Goal: Entertainment & Leisure: Consume media (video, audio)

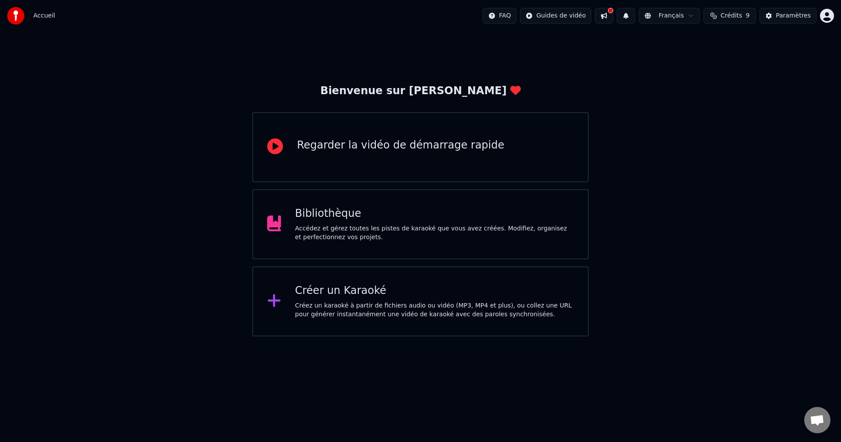
click at [357, 231] on div "Accédez et gérez toutes les pistes de karaoké que vous avez créées. Modifiez, o…" at bounding box center [434, 233] width 279 height 18
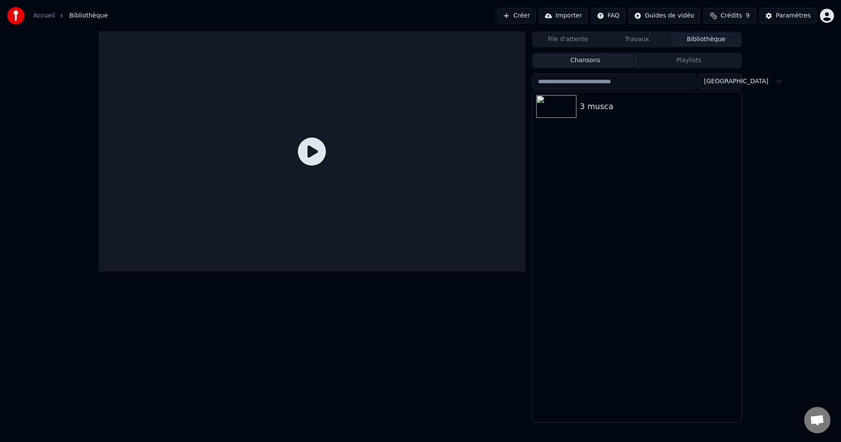
click at [48, 15] on link "Accueil" at bounding box center [44, 15] width 22 height 9
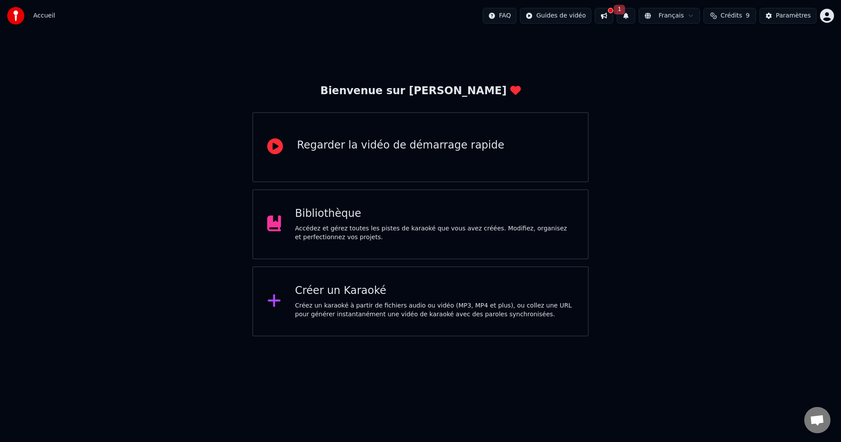
click at [407, 298] on div "Créer un Karaoké Créez un karaoké à partir de fichiers audio ou vidéo (MP3, MP4…" at bounding box center [434, 301] width 279 height 35
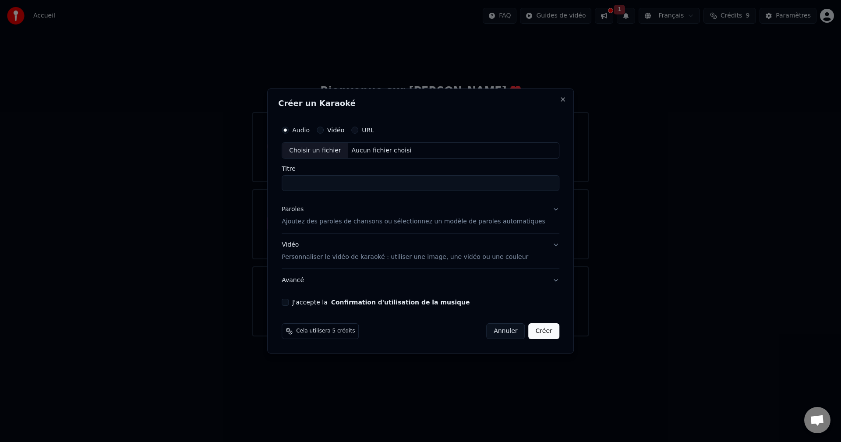
drag, startPoint x: 558, startPoint y: 100, endPoint x: 553, endPoint y: 100, distance: 4.8
click at [553, 100] on div "Créer un Karaoké Audio Vidéo URL Choisir un fichier Aucun fichier choisi Titre …" at bounding box center [420, 220] width 306 height 265
click at [559, 98] on button "Close" at bounding box center [562, 99] width 7 height 7
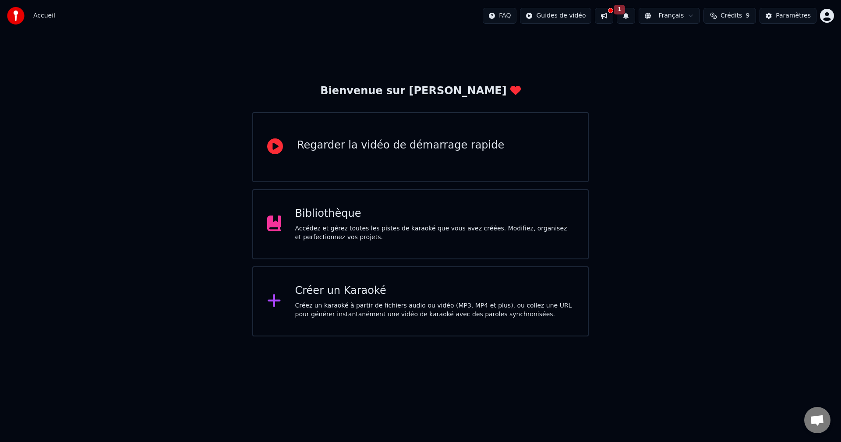
click at [444, 247] on div "Bibliothèque Accédez et gérez toutes les pistes de karaoké que vous avez créées…" at bounding box center [420, 224] width 336 height 70
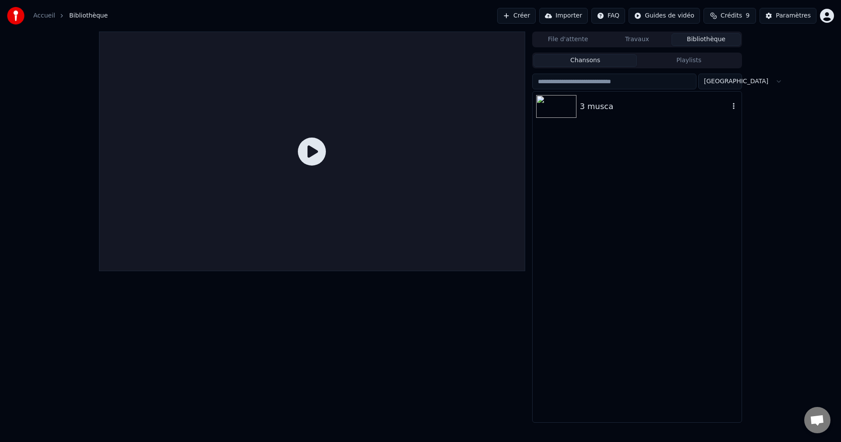
click at [556, 101] on img at bounding box center [556, 106] width 40 height 23
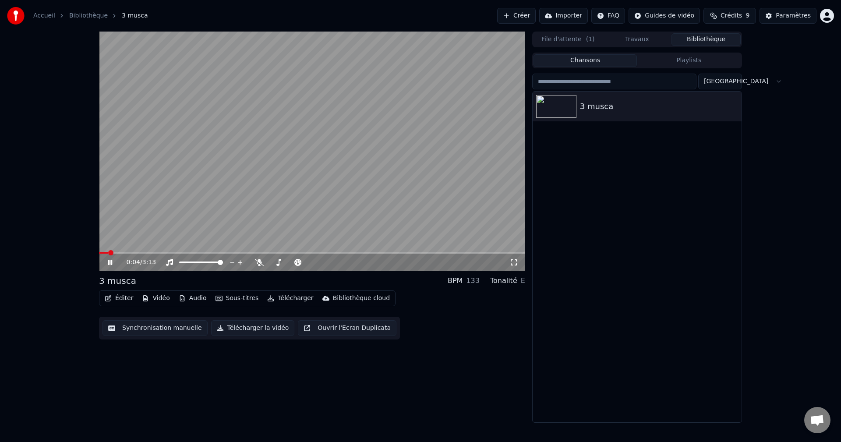
click at [214, 188] on video at bounding box center [312, 151] width 426 height 239
click at [153, 295] on button "Vidéo" at bounding box center [155, 298] width 35 height 12
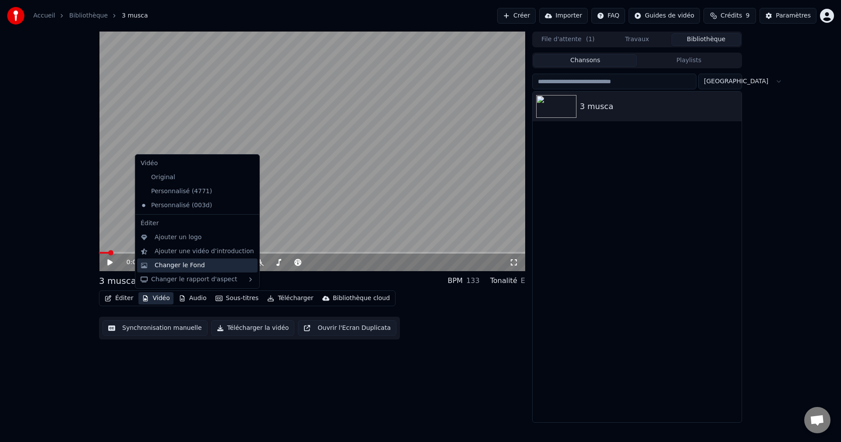
click at [207, 267] on div "Changer le Fond" at bounding box center [204, 265] width 99 height 9
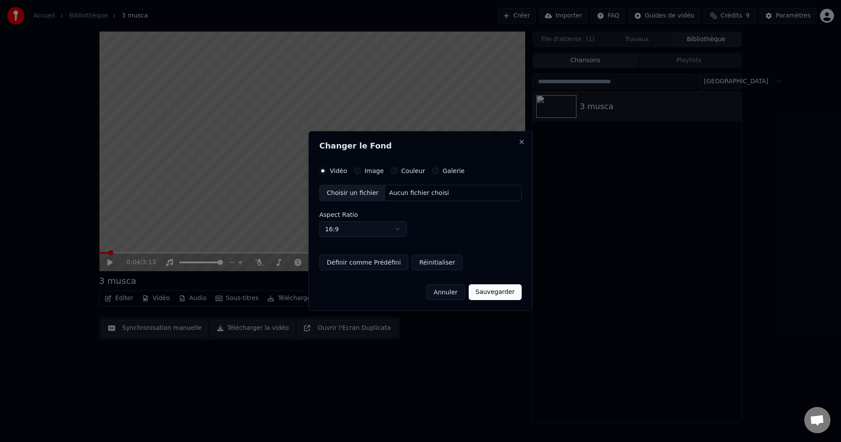
click at [368, 169] on label "Image" at bounding box center [373, 171] width 19 height 6
click at [361, 169] on button "Image" at bounding box center [357, 170] width 7 height 7
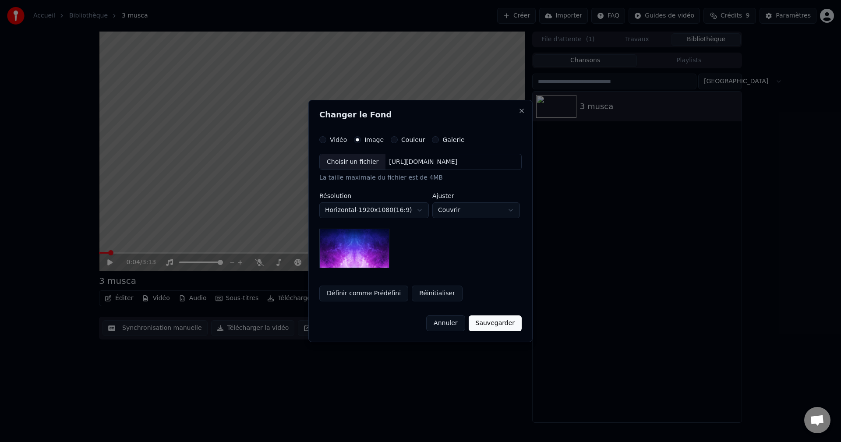
click at [432, 141] on button "Galerie" at bounding box center [435, 139] width 7 height 7
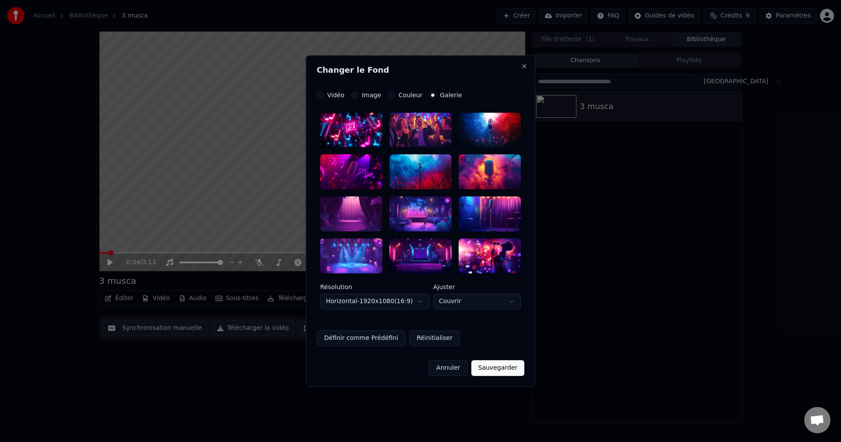
click at [395, 91] on div "**********" at bounding box center [420, 221] width 229 height 332
click at [391, 98] on div "Couleur" at bounding box center [405, 95] width 34 height 7
click at [390, 96] on button "Couleur" at bounding box center [391, 95] width 7 height 7
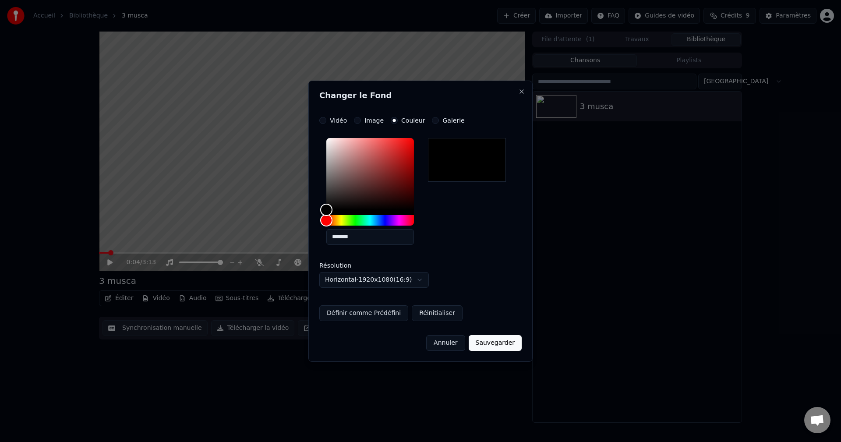
click at [390, 96] on h2 "Changer le Fond" at bounding box center [420, 96] width 202 height 8
click at [367, 120] on label "Image" at bounding box center [373, 120] width 19 height 6
click at [361, 120] on button "Image" at bounding box center [357, 120] width 7 height 7
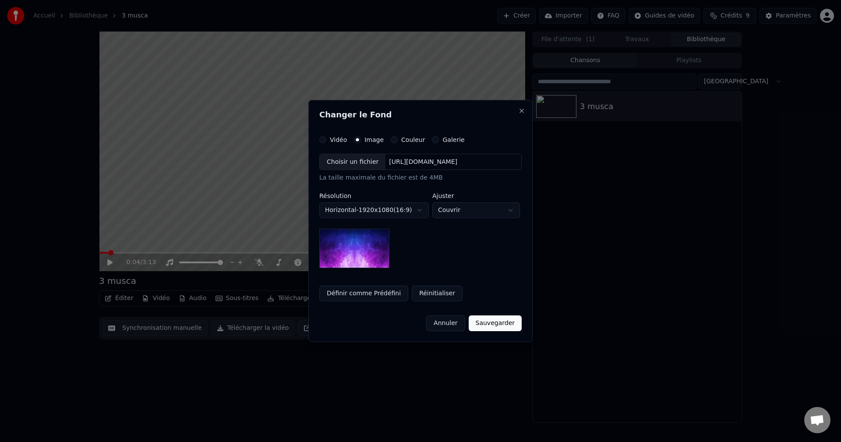
click at [356, 159] on div "Choisir un fichier" at bounding box center [353, 162] width 66 height 16
drag, startPoint x: 449, startPoint y: 157, endPoint x: 469, endPoint y: 161, distance: 21.0
click at [469, 161] on div "Choisir un fichier [URL][DOMAIN_NAME]" at bounding box center [420, 162] width 202 height 17
click at [324, 139] on div "Vidéo" at bounding box center [333, 139] width 28 height 7
drag, startPoint x: 326, startPoint y: 138, endPoint x: 321, endPoint y: 138, distance: 5.3
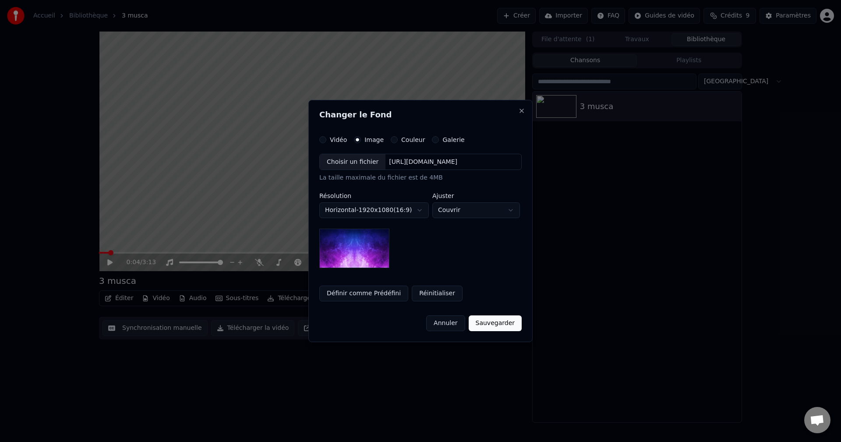
click at [321, 138] on div "Vidéo" at bounding box center [333, 139] width 28 height 7
click at [321, 138] on button "Vidéo" at bounding box center [322, 139] width 7 height 7
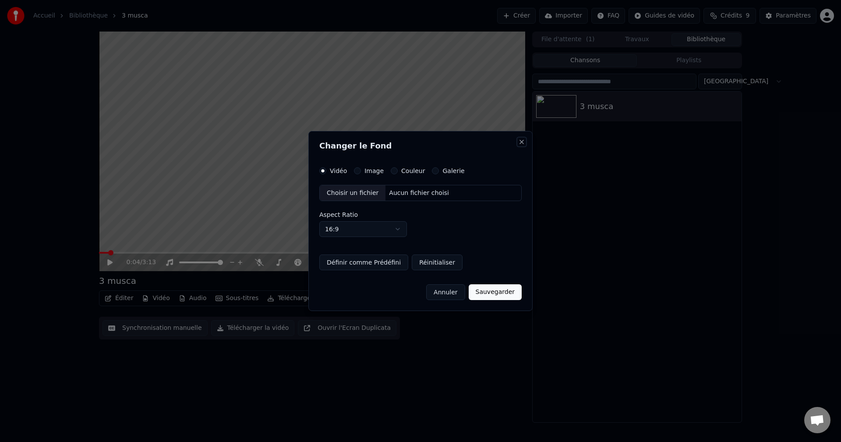
click at [521, 142] on button "Close" at bounding box center [521, 141] width 7 height 7
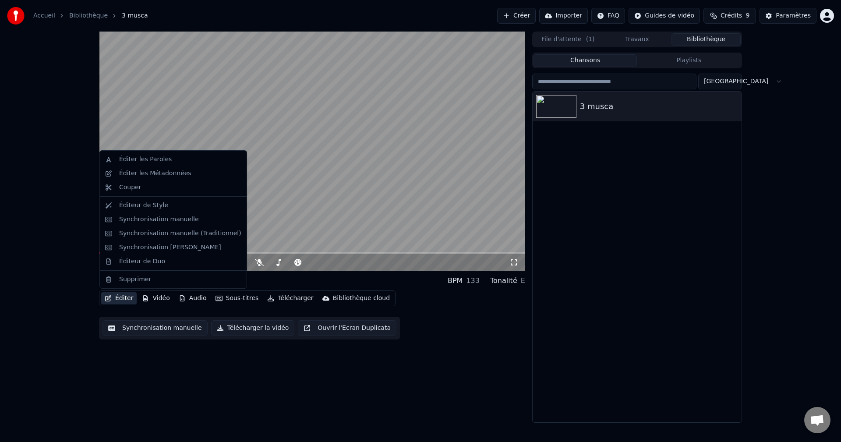
click at [127, 296] on button "Éditer" at bounding box center [118, 298] width 35 height 12
click at [178, 162] on div "Éditer les Paroles" at bounding box center [180, 159] width 122 height 9
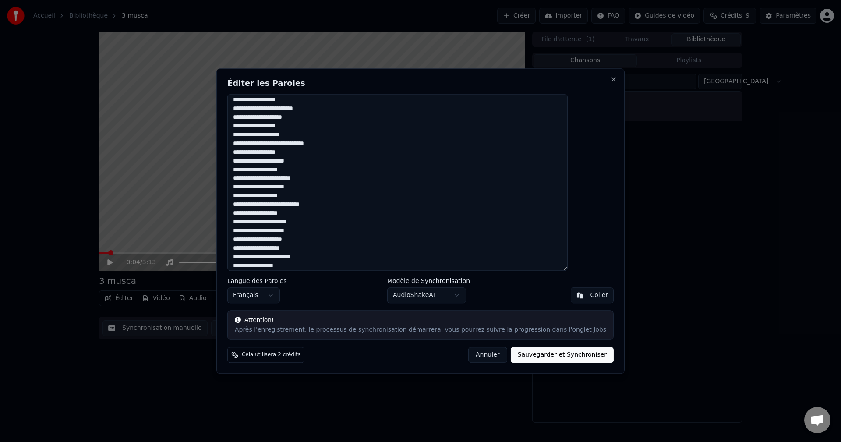
scroll to position [496, 0]
click at [346, 222] on textarea at bounding box center [397, 182] width 340 height 177
click at [297, 208] on textarea at bounding box center [397, 182] width 340 height 177
click at [272, 244] on textarea at bounding box center [397, 182] width 340 height 177
click at [275, 244] on textarea at bounding box center [397, 182] width 340 height 177
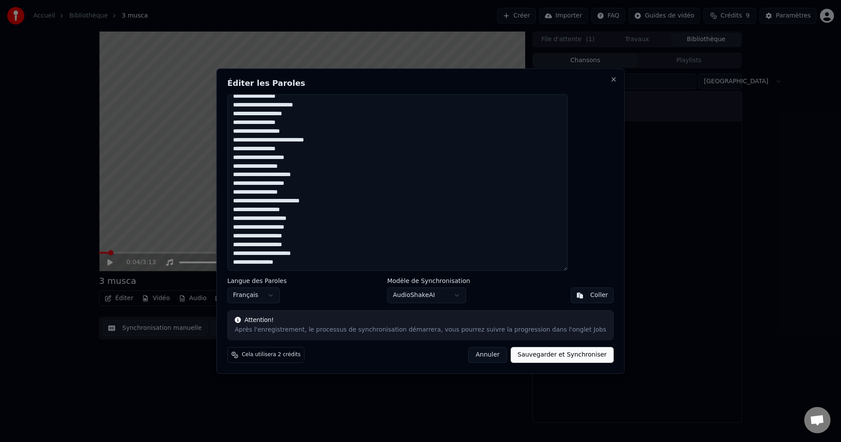
click at [270, 254] on textarea at bounding box center [397, 182] width 340 height 177
click at [286, 153] on textarea at bounding box center [397, 182] width 340 height 177
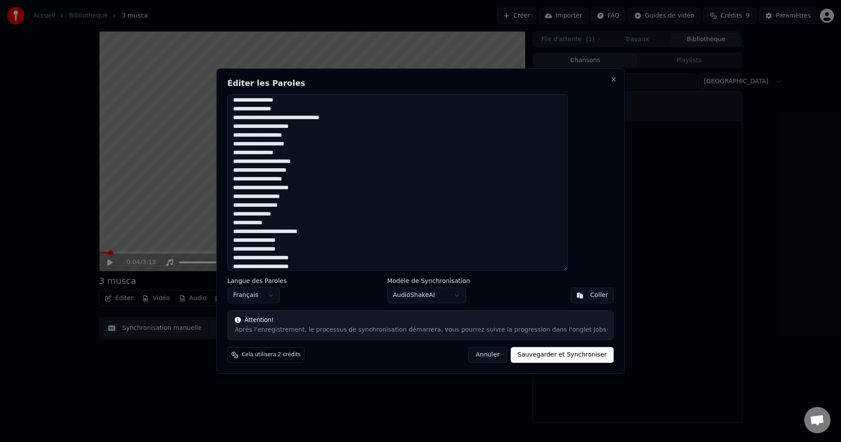
scroll to position [55, 0]
click at [305, 230] on textarea at bounding box center [397, 182] width 340 height 177
click at [283, 235] on textarea at bounding box center [397, 182] width 340 height 177
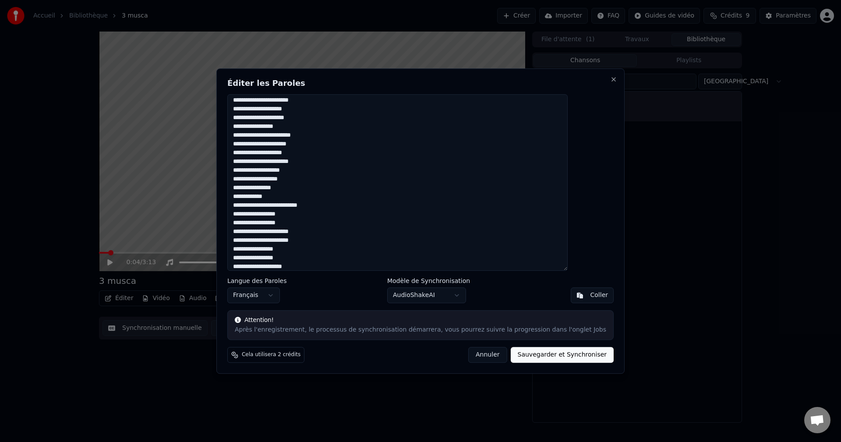
click at [281, 240] on textarea at bounding box center [397, 182] width 340 height 177
type textarea "**********"
click at [521, 356] on button "Sauvegarder et Synchroniser" at bounding box center [562, 355] width 103 height 16
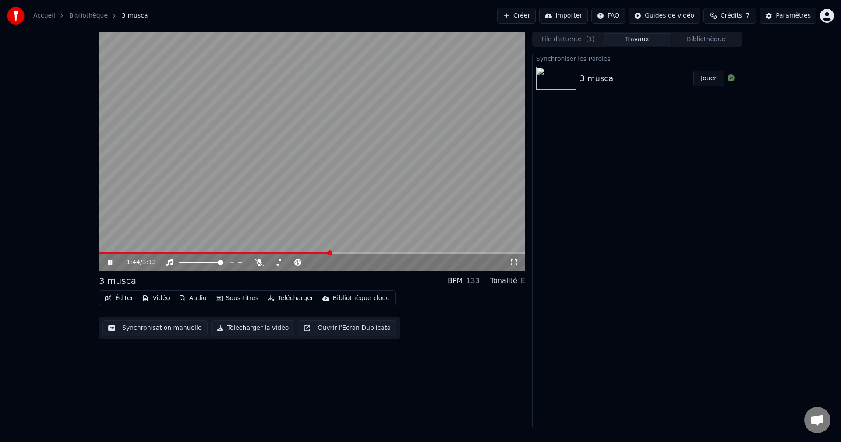
click at [440, 129] on video at bounding box center [312, 151] width 426 height 239
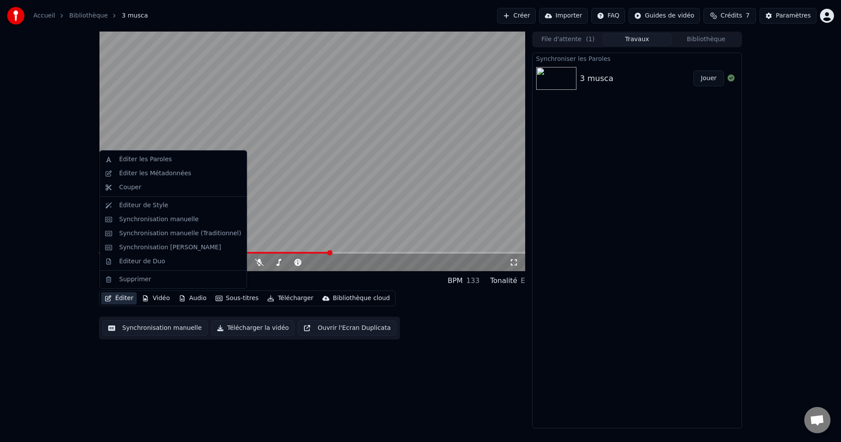
click at [115, 297] on button "Éditer" at bounding box center [118, 298] width 35 height 12
click at [145, 156] on div "Éditer les Paroles" at bounding box center [145, 159] width 53 height 9
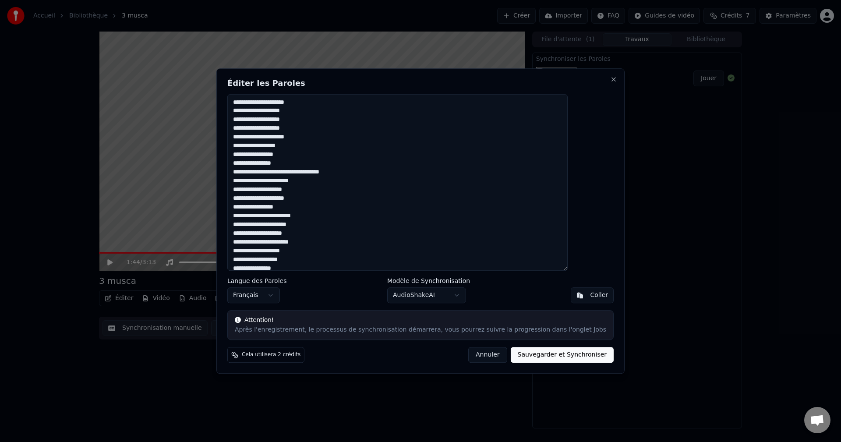
click at [475, 351] on button "Annuler" at bounding box center [487, 355] width 39 height 16
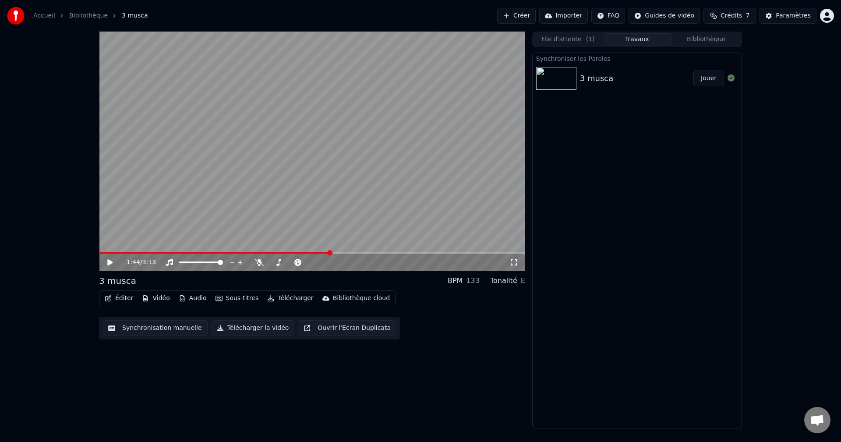
click at [42, 18] on link "Accueil" at bounding box center [44, 15] width 22 height 9
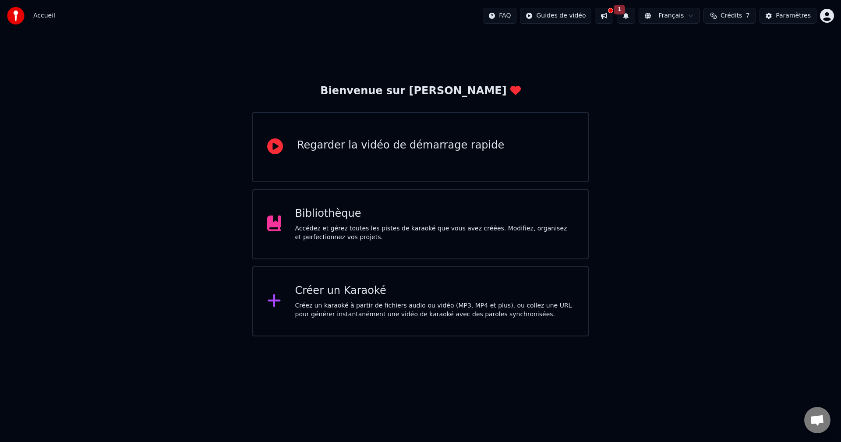
click at [346, 287] on div "Créer un Karaoké" at bounding box center [434, 291] width 279 height 14
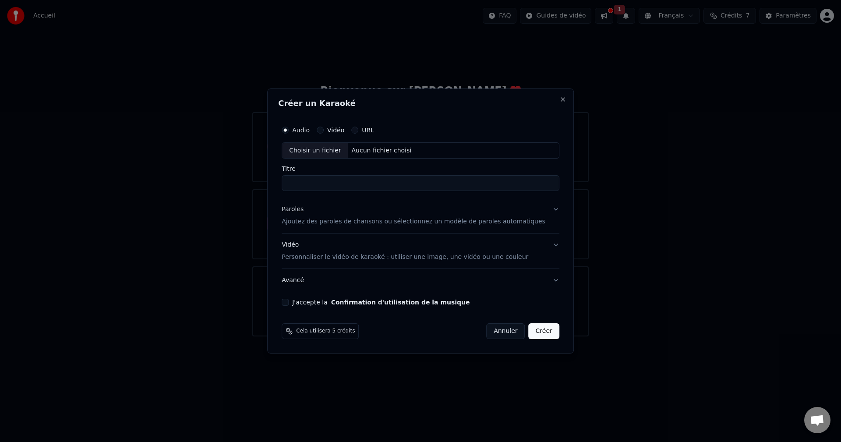
click at [324, 128] on button "Vidéo" at bounding box center [320, 130] width 7 height 7
click at [303, 129] on div "Audio" at bounding box center [296, 130] width 28 height 7
click at [289, 129] on button "Audio" at bounding box center [285, 130] width 7 height 7
click at [339, 154] on div "Choisir un fichier" at bounding box center [315, 151] width 66 height 16
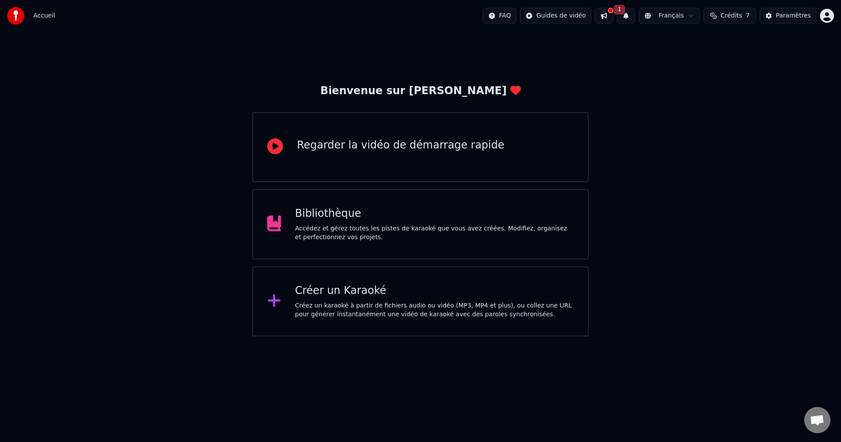
click at [379, 296] on div "Créer un Karaoké" at bounding box center [434, 291] width 279 height 14
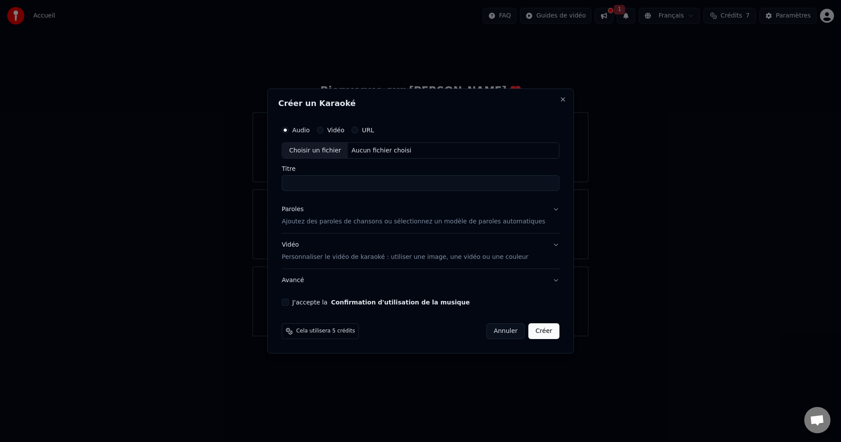
click at [327, 148] on div "Choisir un fichier" at bounding box center [315, 151] width 66 height 16
type input "*********"
click at [317, 222] on p "Ajoutez des paroles de chansons ou sélectionnez un modèle de paroles automatiqu…" at bounding box center [414, 222] width 264 height 9
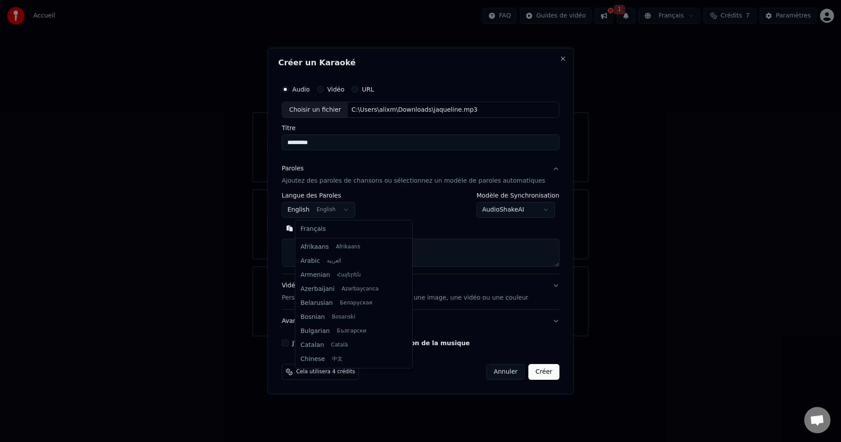
click at [356, 208] on body "**********" at bounding box center [420, 168] width 841 height 336
select select "**"
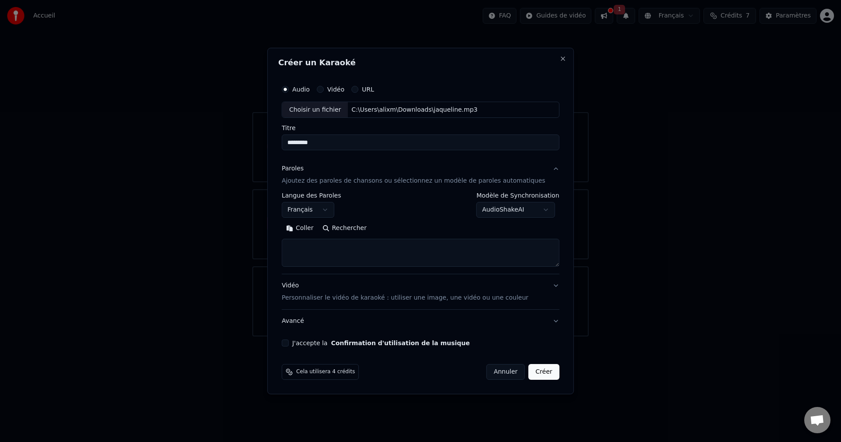
click at [339, 248] on textarea at bounding box center [421, 253] width 278 height 28
paste textarea "**********"
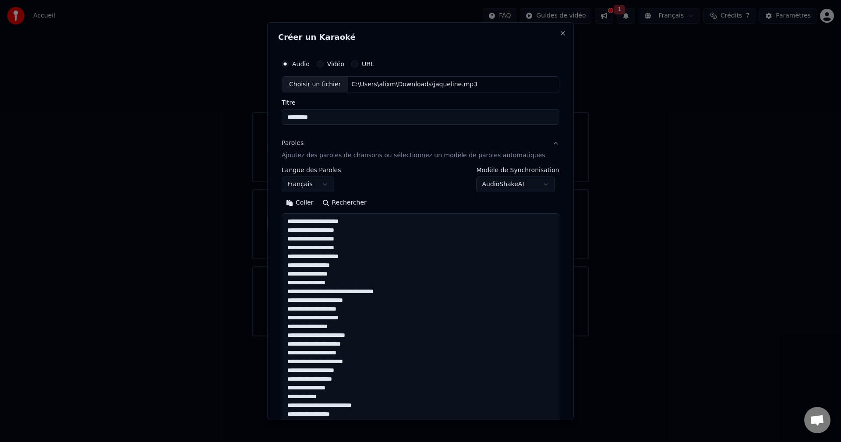
scroll to position [641, 0]
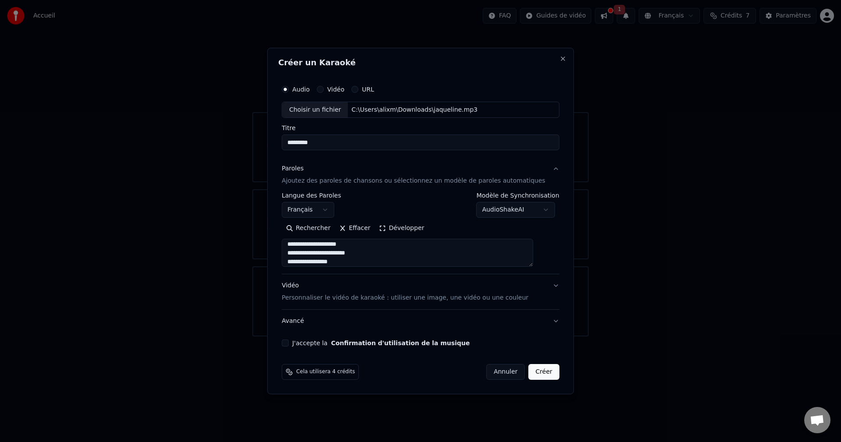
type textarea "**********"
click at [544, 287] on button "Vidéo Personnaliser le vidéo de karaoké : utiliser une image, une vidéo ou une …" at bounding box center [421, 292] width 278 height 35
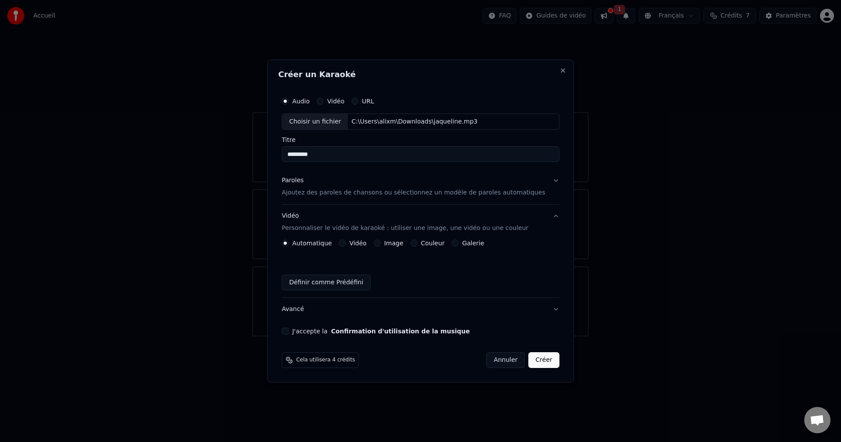
click at [380, 242] on button "Image" at bounding box center [376, 242] width 7 height 7
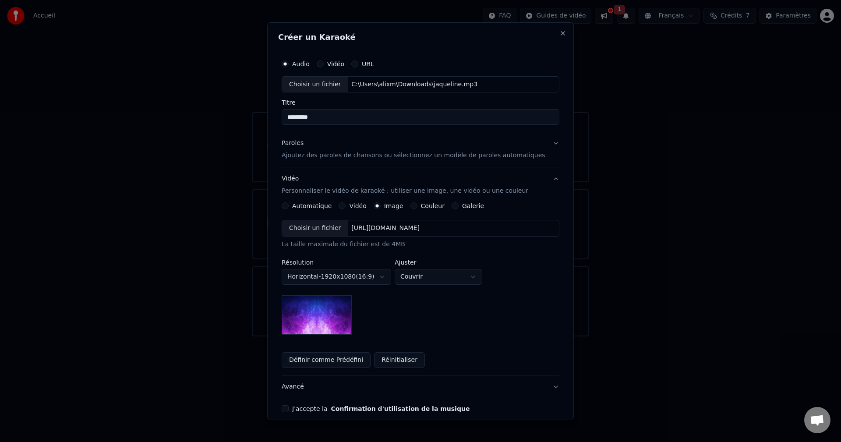
click at [340, 227] on div "Choisir un fichier" at bounding box center [315, 228] width 66 height 16
click at [335, 226] on div "Choisir un fichier" at bounding box center [315, 228] width 66 height 16
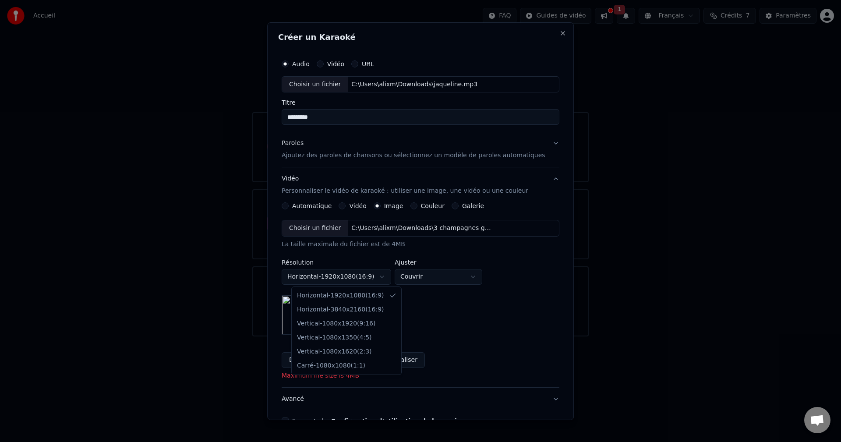
click at [393, 278] on body "**********" at bounding box center [420, 168] width 841 height 336
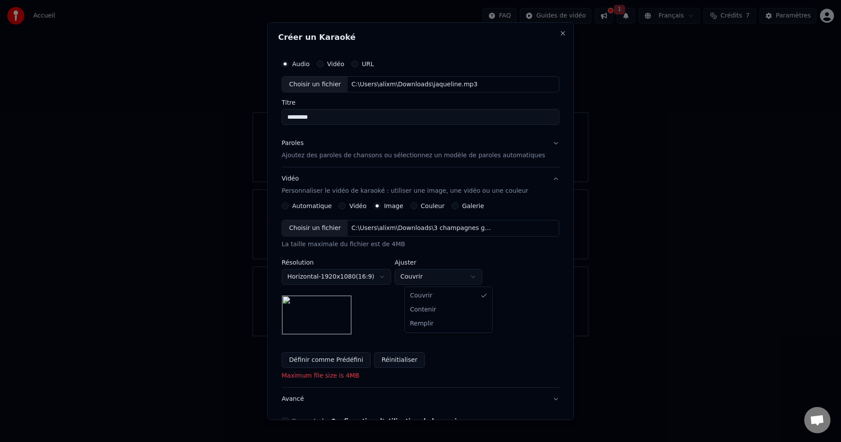
click at [437, 279] on body "**********" at bounding box center [420, 168] width 841 height 336
click at [438, 274] on body "**********" at bounding box center [420, 168] width 841 height 336
click at [444, 275] on body "**********" at bounding box center [420, 168] width 841 height 336
select select "*****"
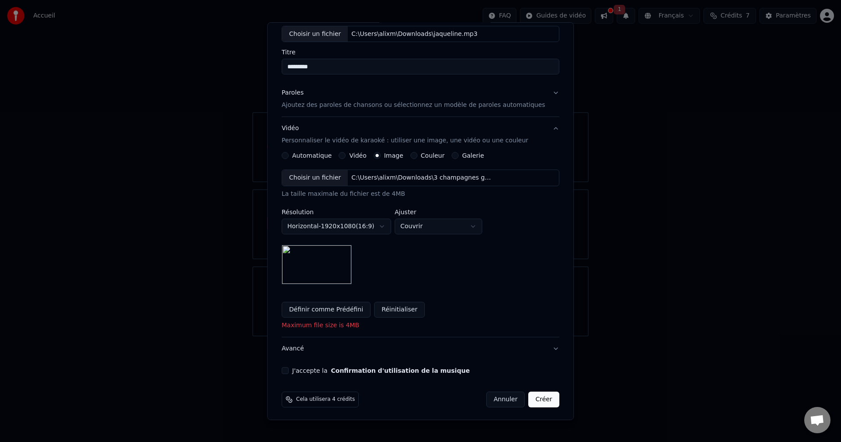
scroll to position [51, 0]
click at [363, 373] on button "Confirmation d'utilisation de la musique" at bounding box center [400, 369] width 139 height 6
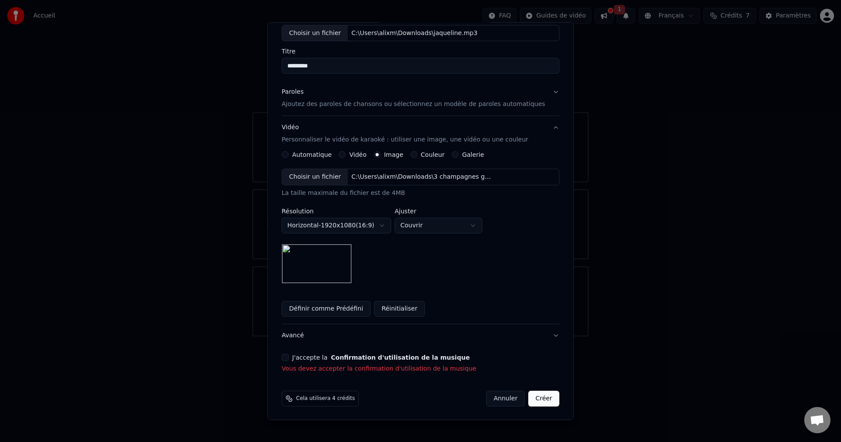
click at [305, 312] on button "Définir comme Prédéfini" at bounding box center [326, 309] width 89 height 16
click at [330, 357] on label "J'accepte la Confirmation d'utilisation de la musique" at bounding box center [380, 357] width 177 height 6
click at [289, 357] on button "J'accepte la Confirmation d'utilisation de la musique" at bounding box center [285, 357] width 7 height 7
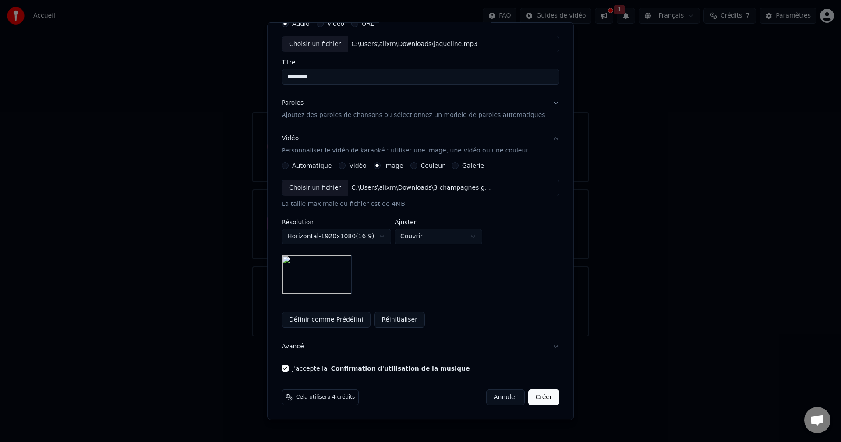
scroll to position [0, 0]
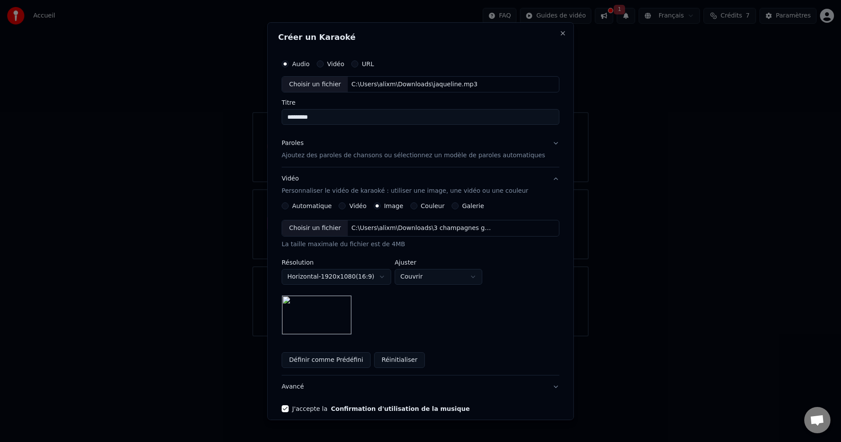
drag, startPoint x: 330, startPoint y: 111, endPoint x: 288, endPoint y: 115, distance: 42.7
click at [288, 115] on div "**********" at bounding box center [420, 233] width 285 height 364
type input "**********"
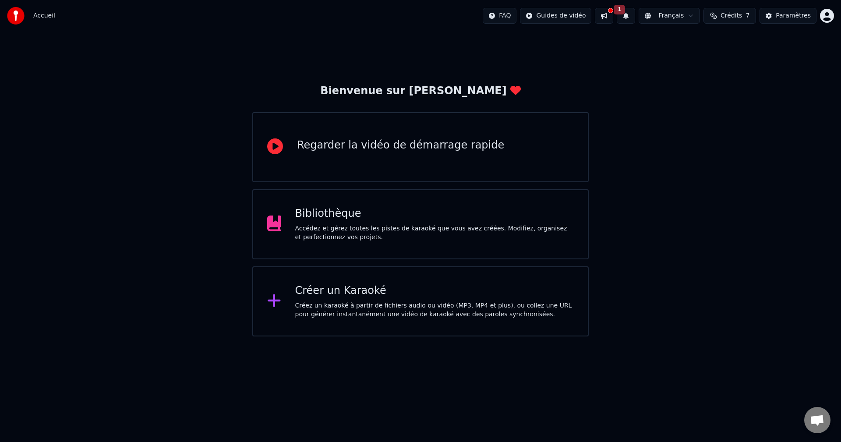
click at [356, 213] on div "Bibliothèque" at bounding box center [434, 214] width 279 height 14
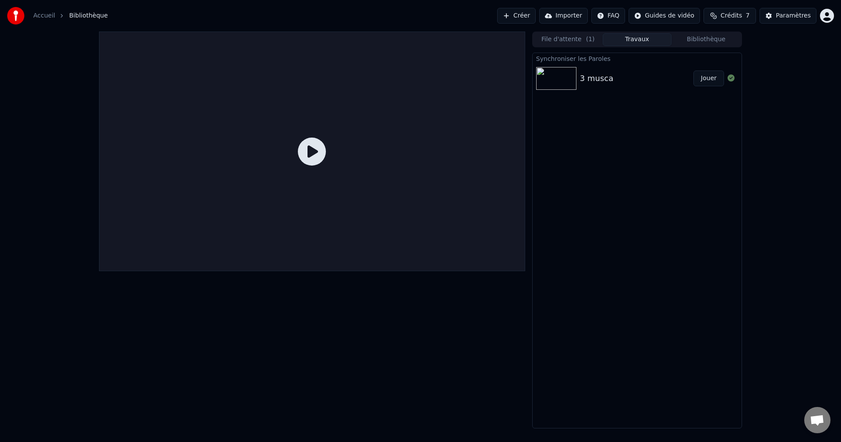
click at [619, 81] on div "3 musca" at bounding box center [636, 78] width 113 height 12
click at [553, 88] on img at bounding box center [556, 78] width 40 height 23
click at [652, 88] on div "3 musca Jouer" at bounding box center [636, 78] width 209 height 30
click at [709, 82] on button "Jouer" at bounding box center [708, 78] width 31 height 16
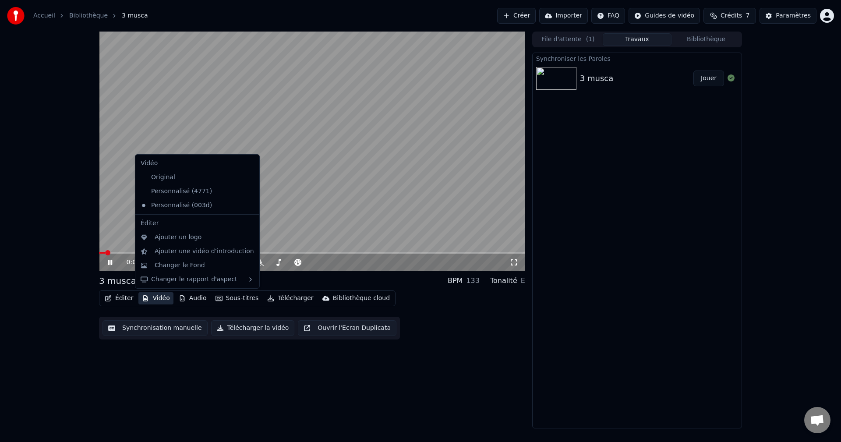
click at [162, 294] on button "Vidéo" at bounding box center [155, 298] width 35 height 12
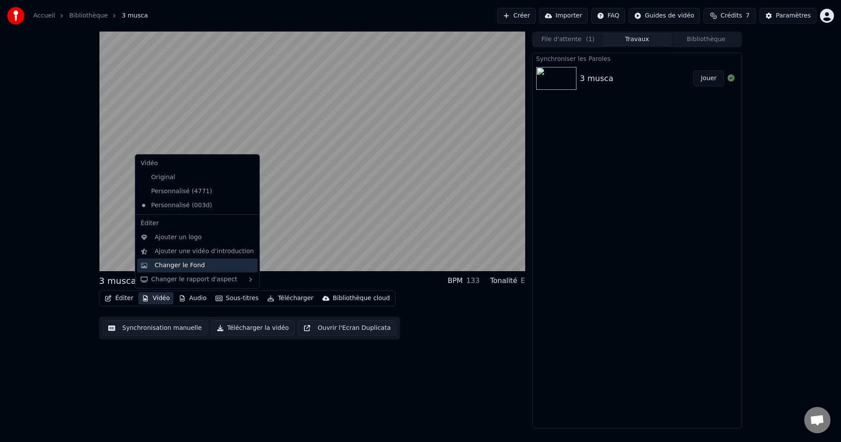
click at [186, 265] on div "Changer le Fond" at bounding box center [180, 265] width 50 height 9
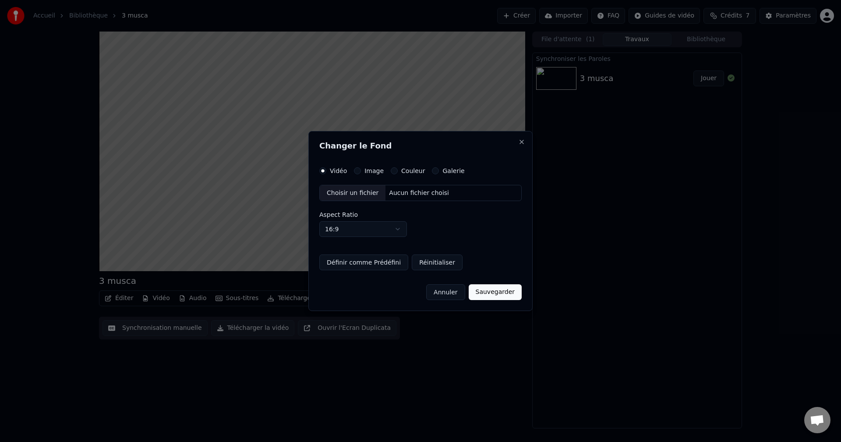
click at [368, 168] on label "Image" at bounding box center [373, 171] width 19 height 6
click at [361, 167] on button "Image" at bounding box center [357, 170] width 7 height 7
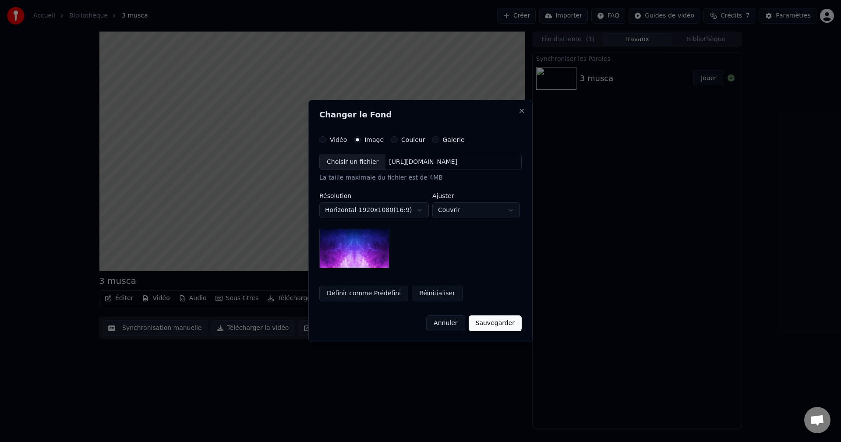
click at [353, 160] on div "Choisir un fichier" at bounding box center [353, 162] width 66 height 16
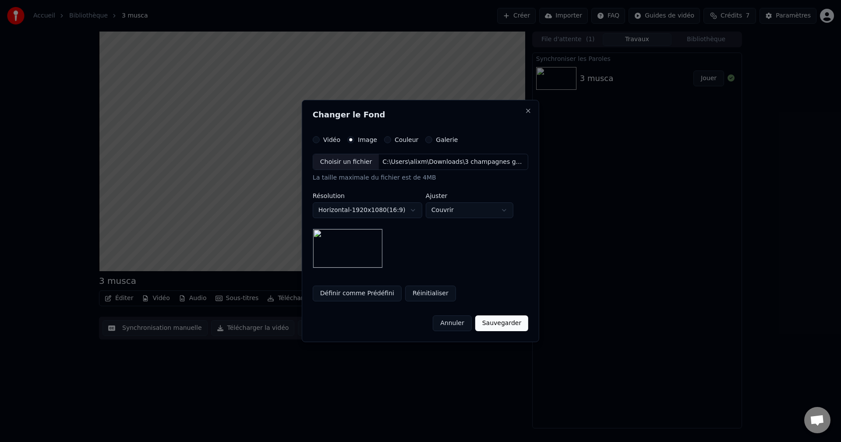
click at [500, 325] on button "Sauvegarder" at bounding box center [501, 323] width 53 height 16
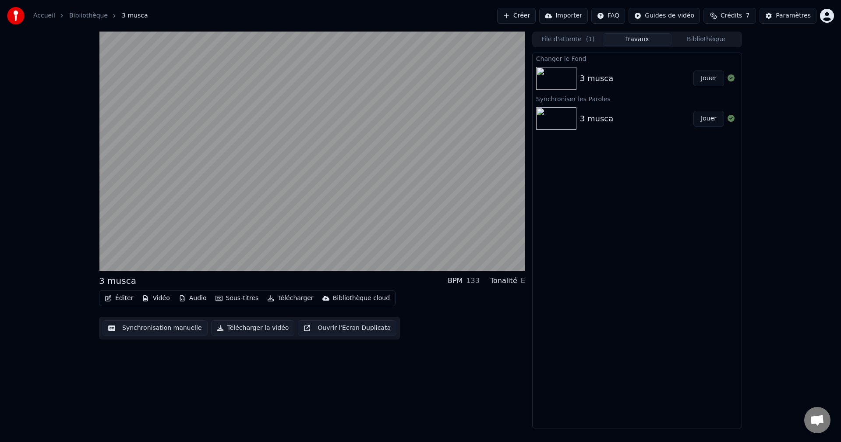
click at [709, 81] on button "Jouer" at bounding box center [708, 78] width 31 height 16
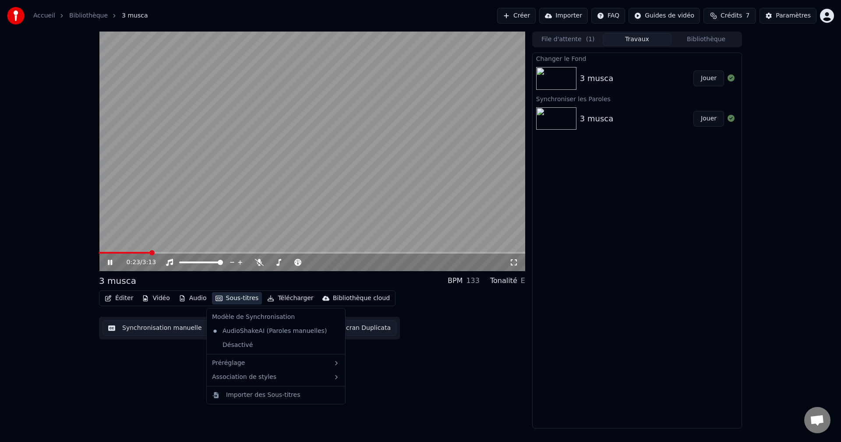
click at [240, 292] on button "Sous-titres" at bounding box center [237, 298] width 50 height 12
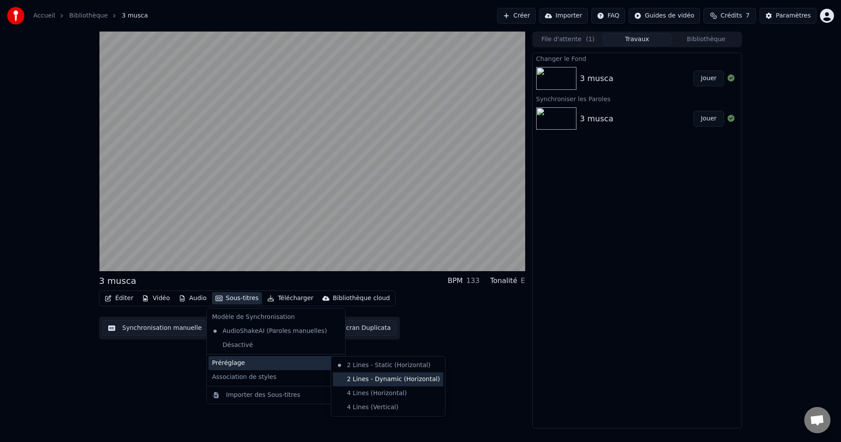
click at [362, 376] on div "2 Lines - Dynamic (Horizontal)" at bounding box center [388, 379] width 110 height 14
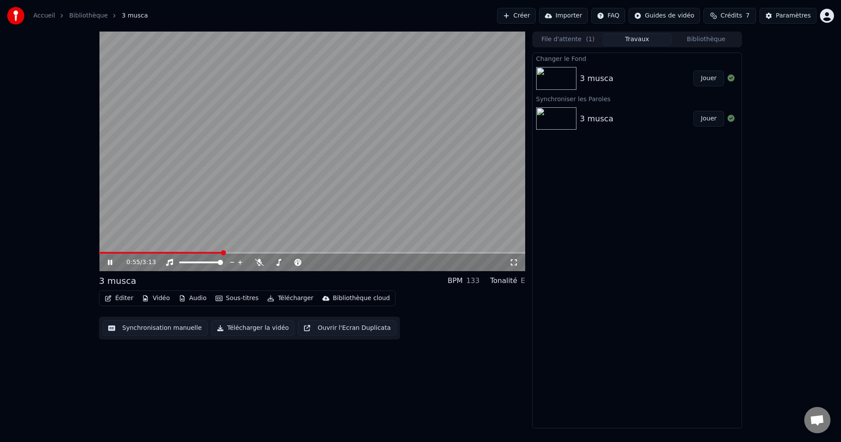
click at [235, 299] on button "Sous-titres" at bounding box center [237, 298] width 50 height 12
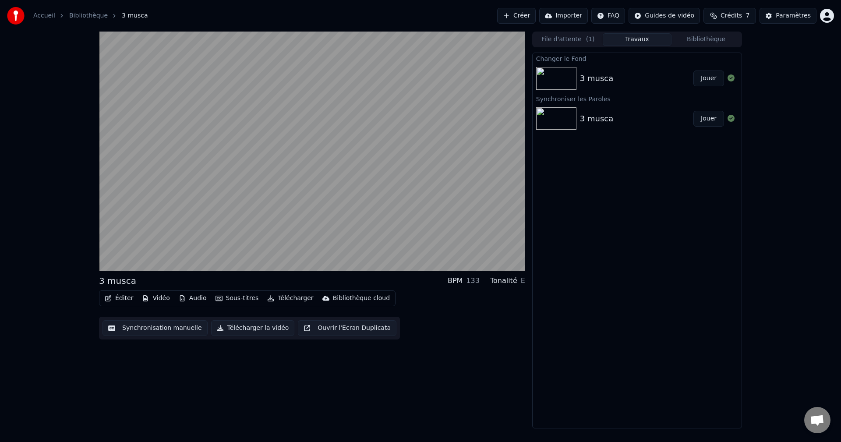
click at [434, 307] on div "Éditer Vidéo Audio Sous-titres Télécharger Bibliothèque cloud Synchronisation m…" at bounding box center [312, 314] width 426 height 49
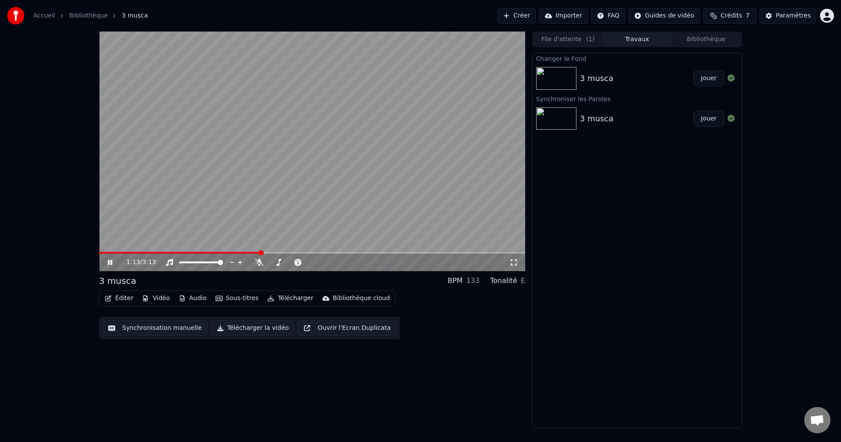
click at [112, 296] on button "Éditer" at bounding box center [118, 298] width 35 height 12
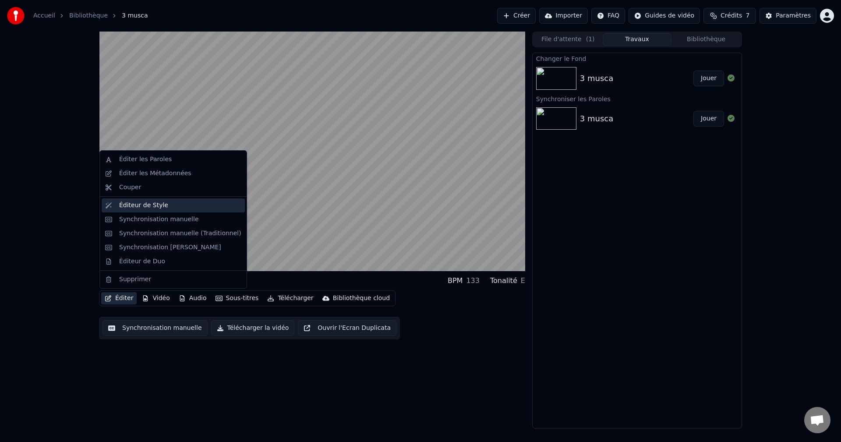
click at [133, 211] on div "Éditeur de Style" at bounding box center [173, 205] width 143 height 14
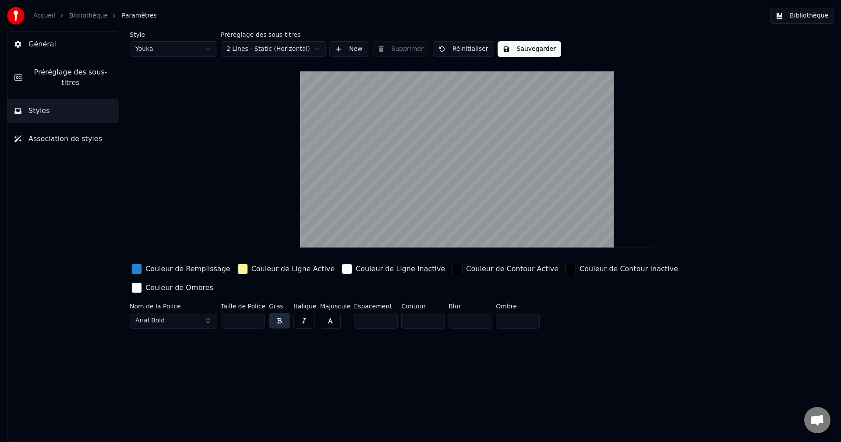
click at [185, 269] on div "Couleur de Remplissage" at bounding box center [187, 269] width 85 height 11
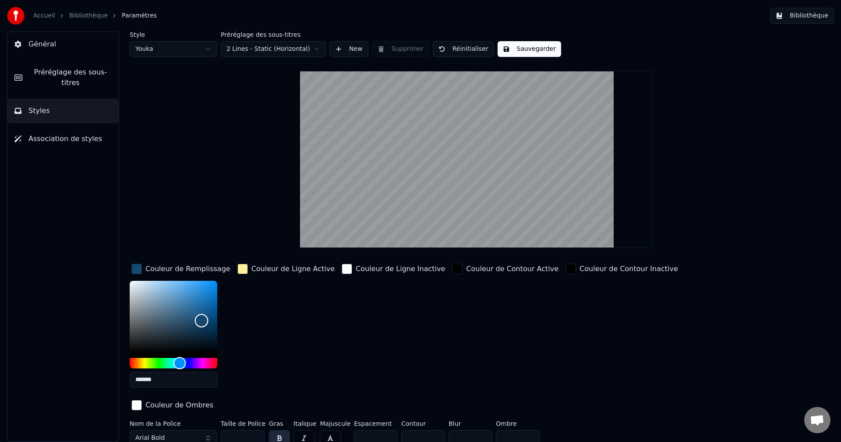
click at [201, 320] on div "Color" at bounding box center [174, 317] width 88 height 72
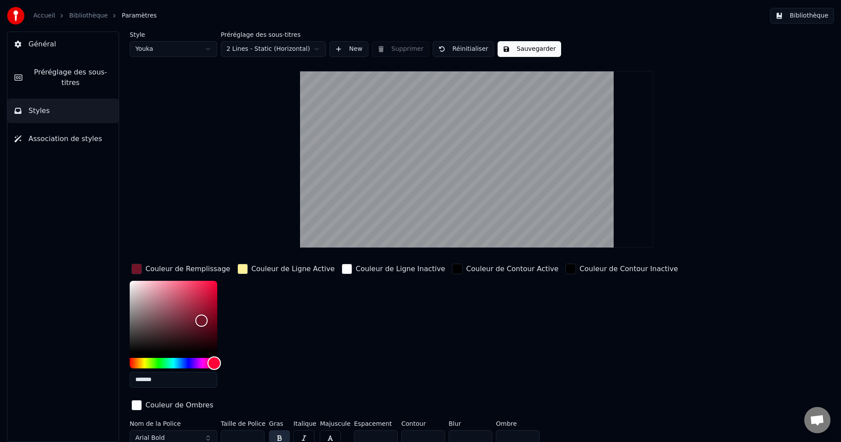
click at [214, 363] on div "Hue" at bounding box center [174, 363] width 88 height 11
click at [209, 292] on div "Color" at bounding box center [174, 317] width 88 height 72
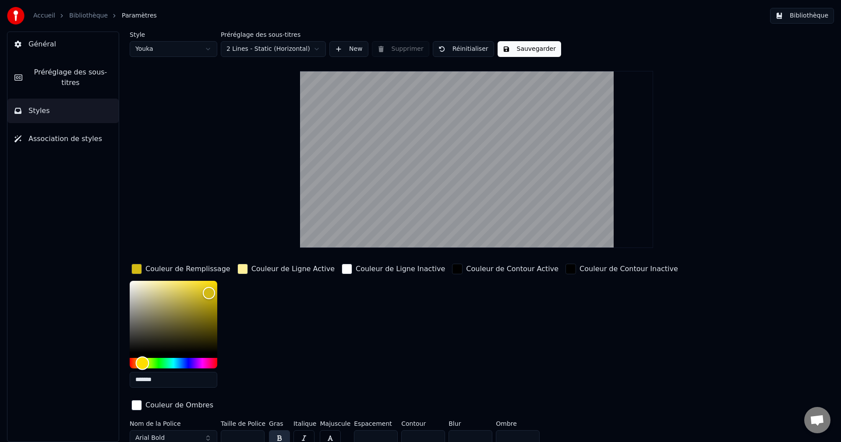
click at [142, 361] on div "Hue" at bounding box center [174, 363] width 88 height 11
click at [137, 360] on div "Hue" at bounding box center [143, 363] width 14 height 14
click at [197, 346] on div "Color" at bounding box center [174, 317] width 88 height 72
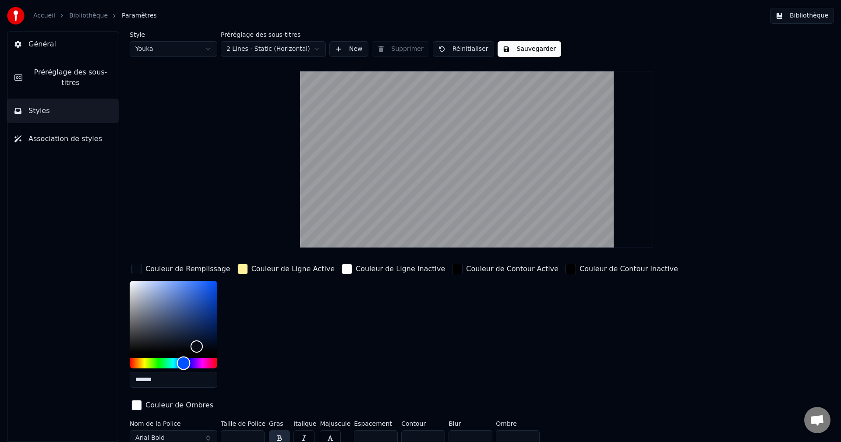
click at [183, 361] on div "Hue" at bounding box center [174, 363] width 88 height 11
click at [199, 292] on div "Color" at bounding box center [174, 317] width 88 height 72
click at [184, 300] on div "Color" at bounding box center [174, 317] width 88 height 72
click at [172, 281] on div "Color" at bounding box center [174, 317] width 88 height 72
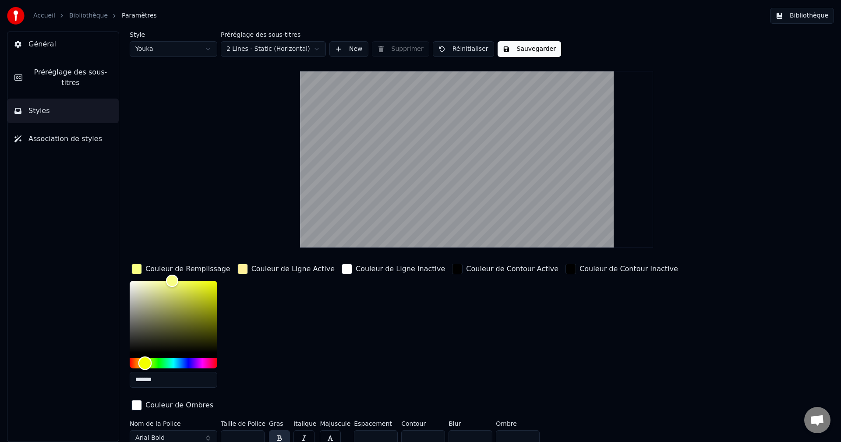
click at [145, 358] on div "Hue" at bounding box center [174, 363] width 88 height 11
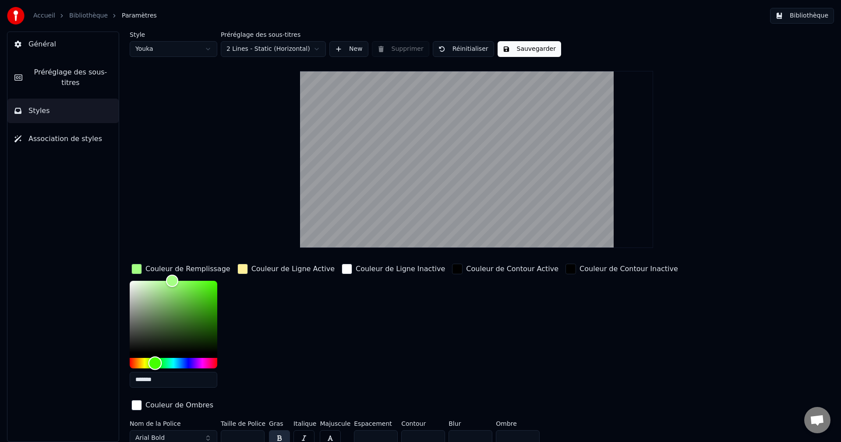
click at [155, 361] on div "Hue" at bounding box center [174, 363] width 88 height 11
type input "*******"
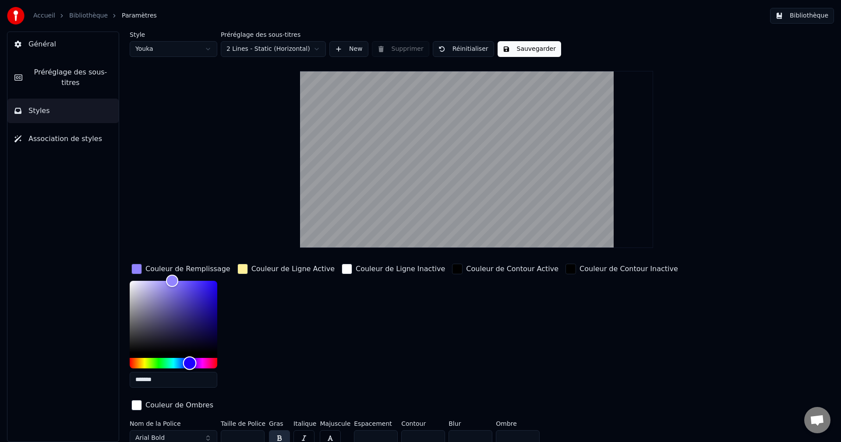
click at [190, 361] on div "Hue" at bounding box center [174, 363] width 88 height 11
click at [452, 271] on div "button" at bounding box center [457, 269] width 11 height 11
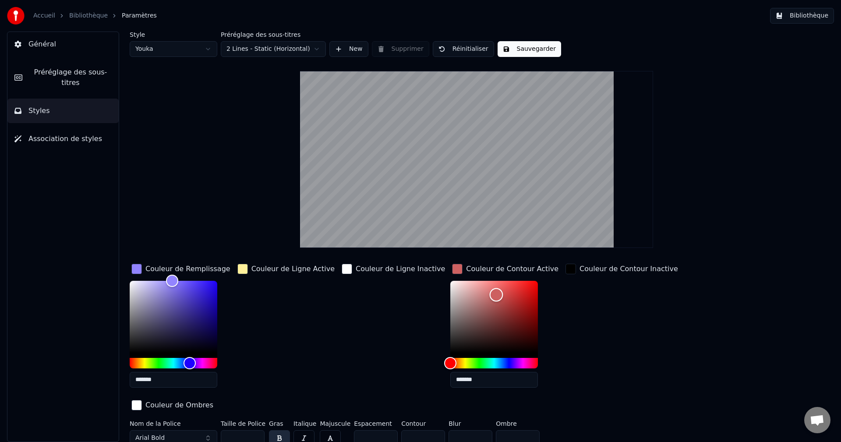
click at [474, 294] on div "Color" at bounding box center [494, 317] width 88 height 72
type input "*******"
drag, startPoint x: 474, startPoint y: 294, endPoint x: 434, endPoint y: 289, distance: 40.6
click at [449, 289] on div "Color" at bounding box center [456, 290] width 14 height 14
click at [452, 271] on div "button" at bounding box center [457, 269] width 11 height 11
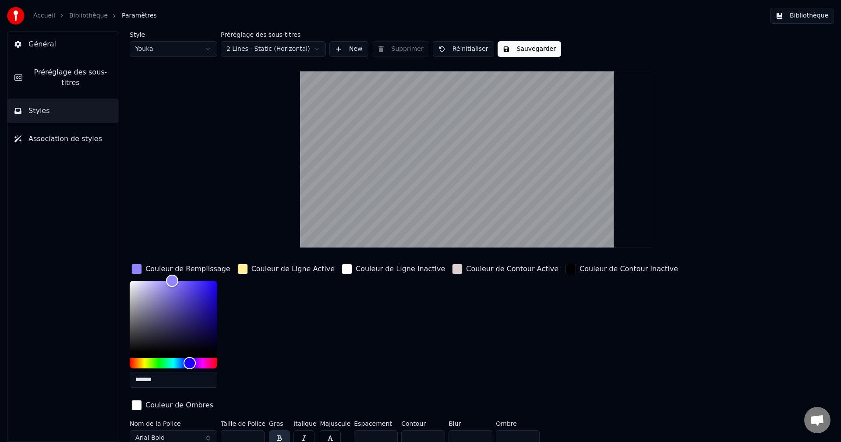
click at [452, 271] on div "button" at bounding box center [457, 269] width 11 height 11
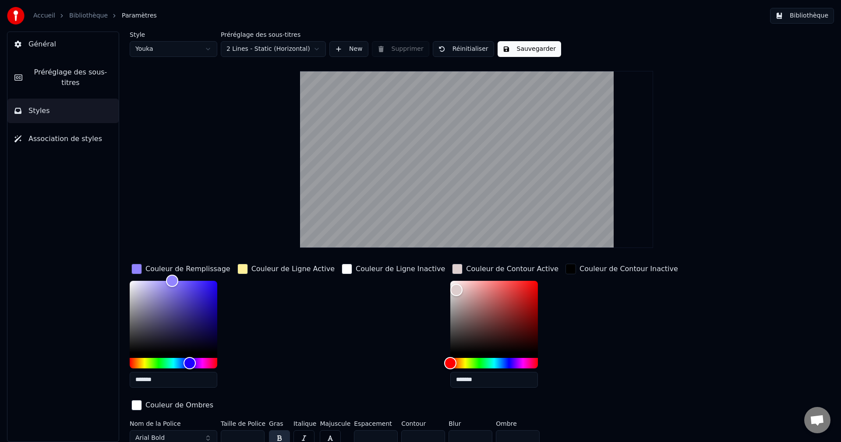
click at [452, 271] on div "button" at bounding box center [457, 269] width 11 height 11
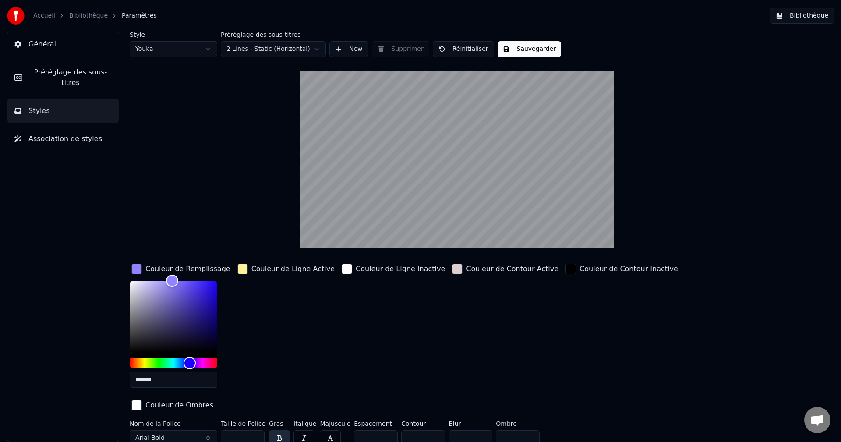
click at [452, 268] on div "button" at bounding box center [457, 269] width 11 height 11
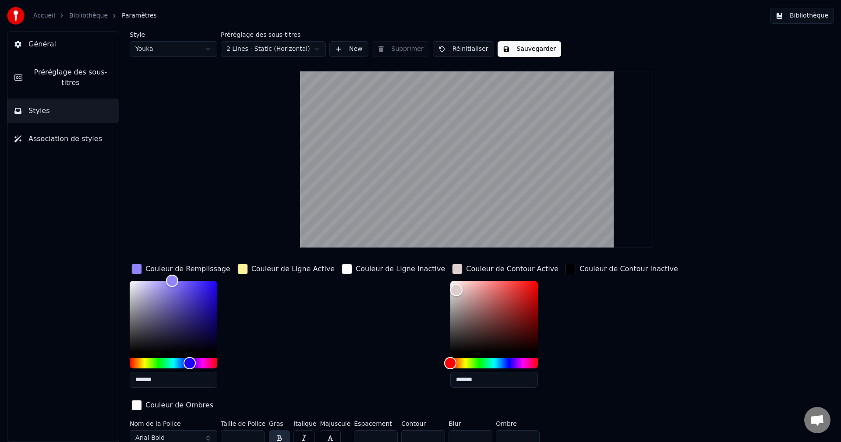
click at [452, 268] on div "button" at bounding box center [457, 269] width 11 height 11
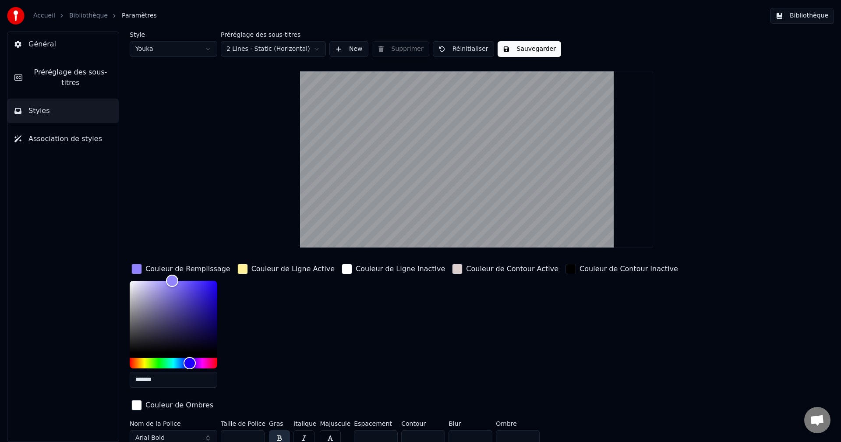
click at [452, 268] on div "button" at bounding box center [457, 269] width 11 height 11
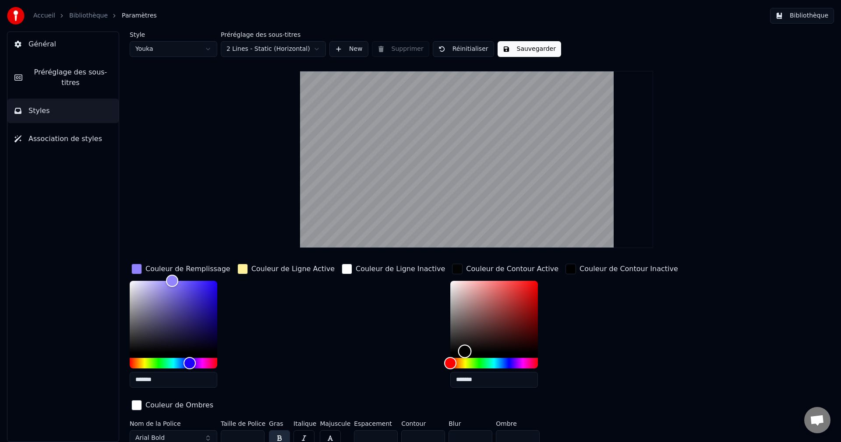
type input "*******"
drag, startPoint x: 443, startPoint y: 351, endPoint x: 440, endPoint y: 406, distance: 55.2
click at [440, 406] on div "Couleur de Remplissage ******* Couleur de Ligne Active Couleur de Ligne Inactiv…" at bounding box center [424, 337] width 588 height 151
click at [398, 360] on div "Couleur de Ligne Inactive" at bounding box center [393, 328] width 107 height 133
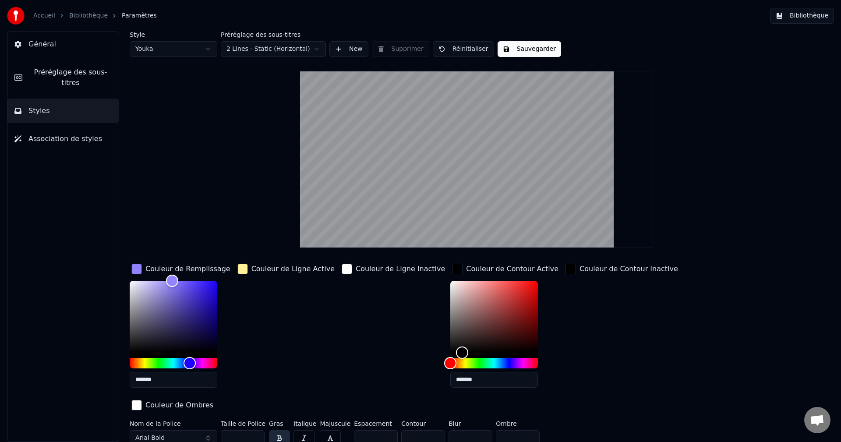
scroll to position [7, 0]
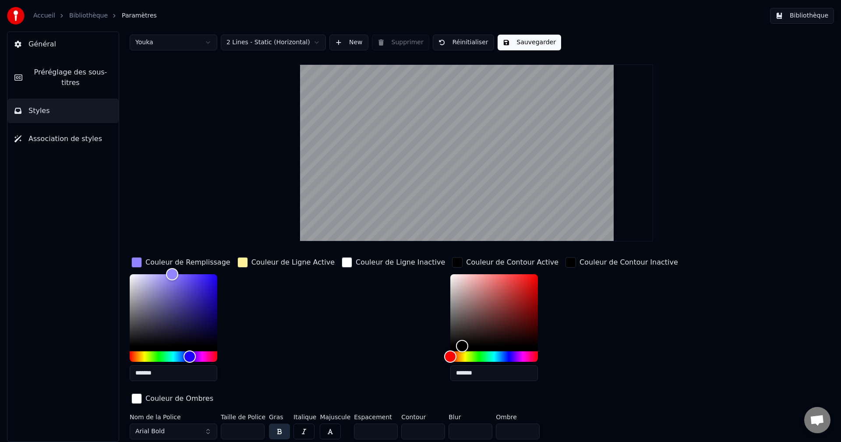
click at [276, 432] on button "button" at bounding box center [279, 431] width 21 height 16
click at [202, 432] on button "Arial Bold" at bounding box center [174, 431] width 88 height 16
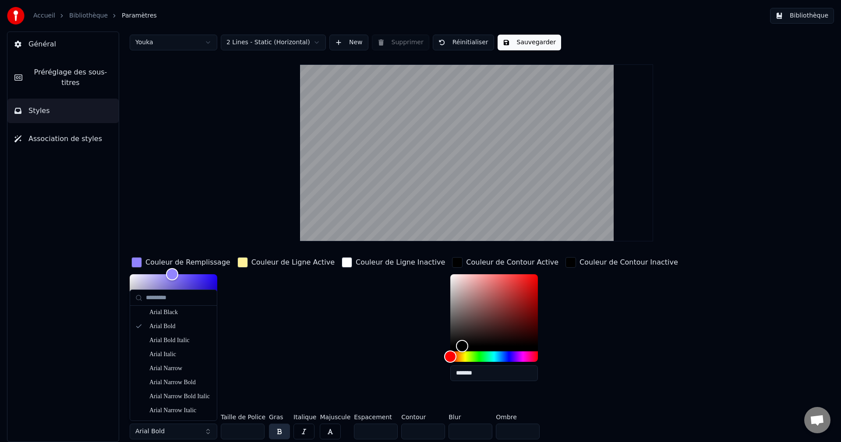
scroll to position [157, 0]
click at [249, 344] on div "Couleur de Ligne Active" at bounding box center [286, 321] width 101 height 133
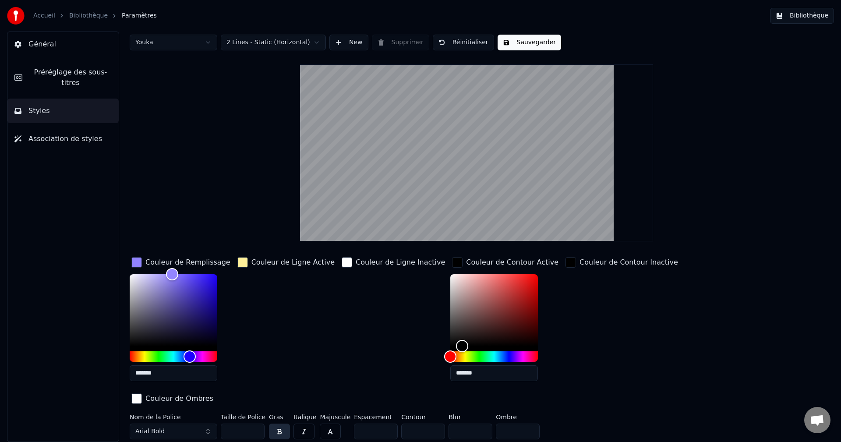
click at [503, 39] on button "Sauvegarder" at bounding box center [528, 43] width 63 height 16
click at [78, 16] on link "Bibliothèque" at bounding box center [88, 15] width 39 height 9
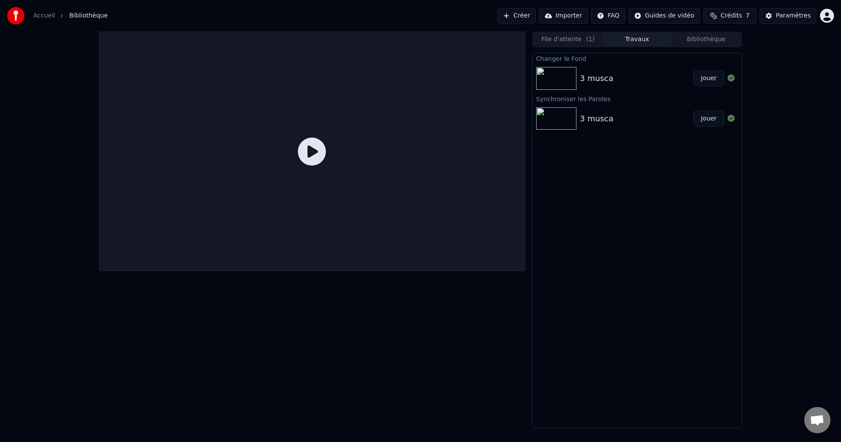
click at [718, 82] on button "Jouer" at bounding box center [708, 78] width 31 height 16
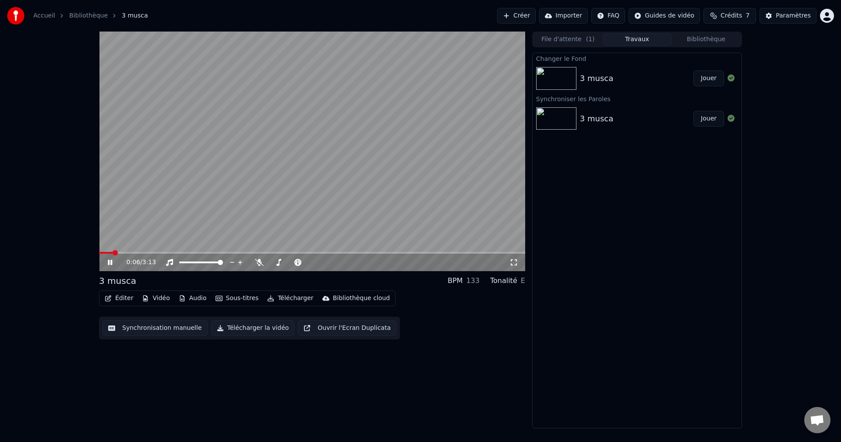
click at [283, 155] on video at bounding box center [312, 151] width 426 height 239
click at [359, 127] on video at bounding box center [312, 151] width 426 height 239
click at [236, 329] on button "Télécharger la vidéo" at bounding box center [253, 328] width 84 height 16
click at [250, 328] on button "Télécharger la vidéo" at bounding box center [253, 328] width 84 height 16
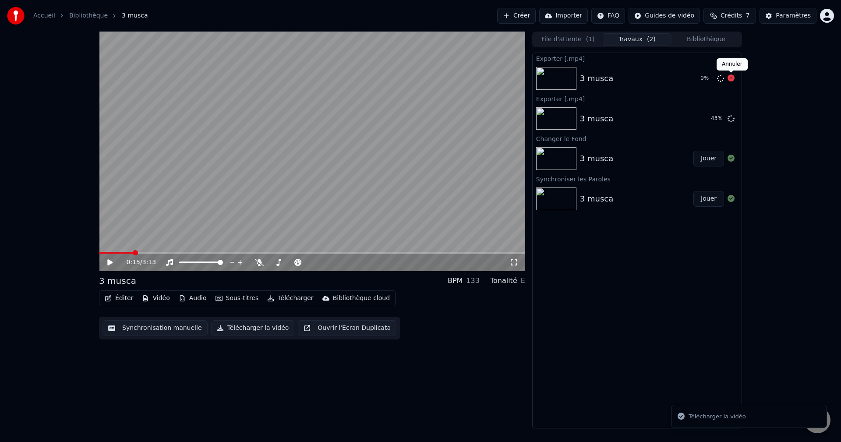
click at [728, 77] on icon at bounding box center [730, 77] width 7 height 7
click at [730, 77] on icon at bounding box center [730, 77] width 7 height 7
click at [712, 115] on button "Afficher" at bounding box center [704, 119] width 39 height 16
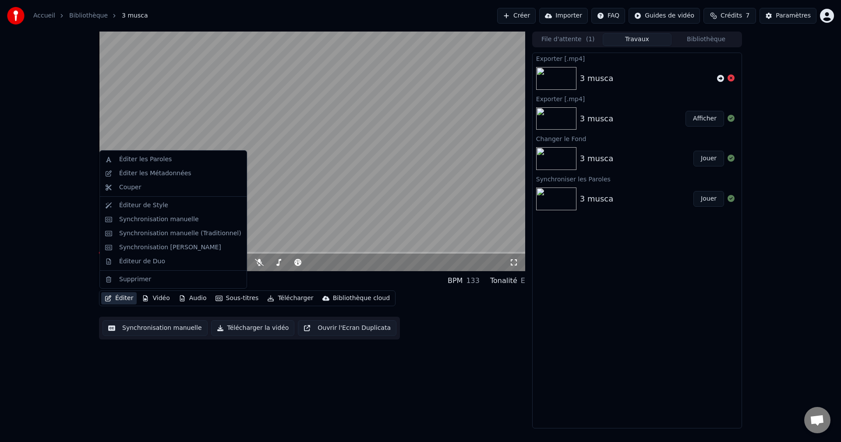
click at [124, 301] on button "Éditer" at bounding box center [118, 298] width 35 height 12
click at [149, 159] on div "Éditer les Paroles" at bounding box center [145, 159] width 53 height 9
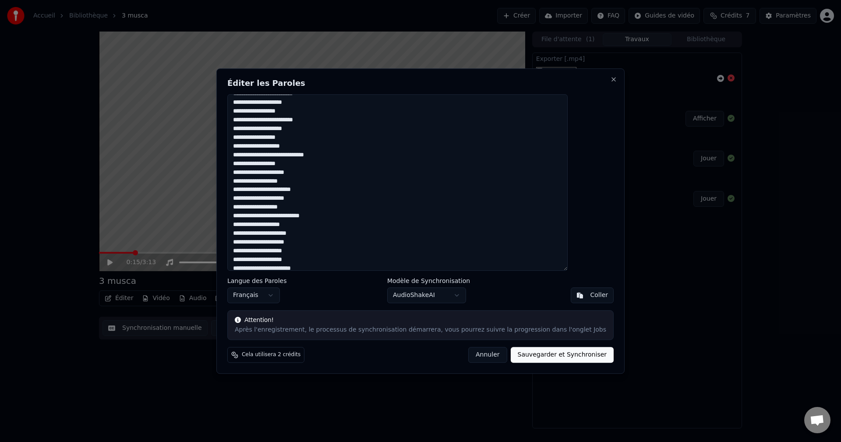
scroll to position [496, 0]
drag, startPoint x: 268, startPoint y: 234, endPoint x: 271, endPoint y: 240, distance: 7.4
click at [268, 234] on textarea at bounding box center [397, 182] width 340 height 177
drag, startPoint x: 271, startPoint y: 254, endPoint x: 264, endPoint y: 254, distance: 6.6
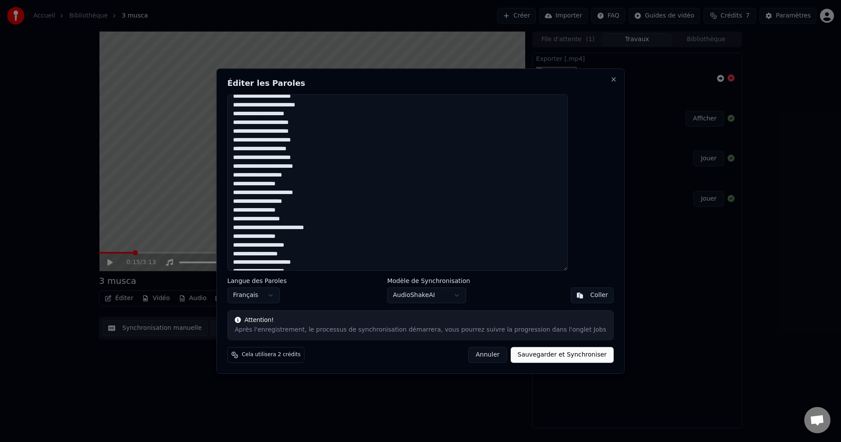
click at [264, 254] on textarea at bounding box center [397, 182] width 340 height 177
click at [271, 255] on textarea at bounding box center [397, 182] width 340 height 177
drag, startPoint x: 270, startPoint y: 254, endPoint x: 256, endPoint y: 254, distance: 13.6
click at [256, 254] on textarea at bounding box center [397, 182] width 340 height 177
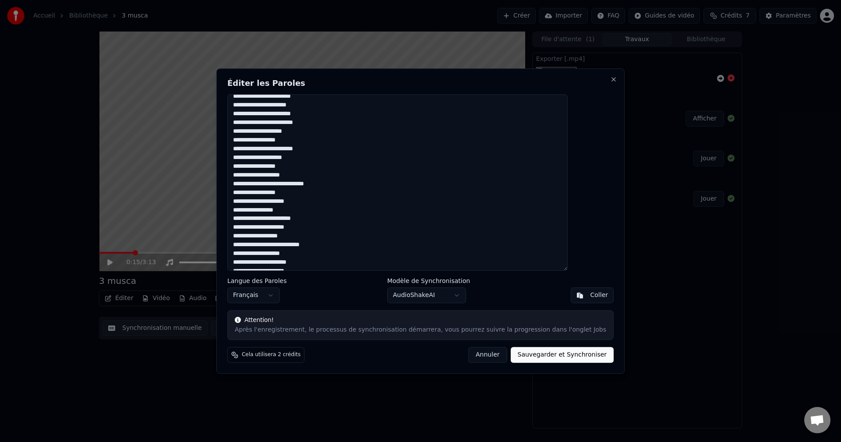
drag, startPoint x: 273, startPoint y: 219, endPoint x: 257, endPoint y: 218, distance: 16.2
click at [257, 218] on textarea at bounding box center [397, 182] width 340 height 177
drag, startPoint x: 290, startPoint y: 159, endPoint x: 278, endPoint y: 158, distance: 12.7
click at [278, 158] on textarea at bounding box center [397, 182] width 340 height 177
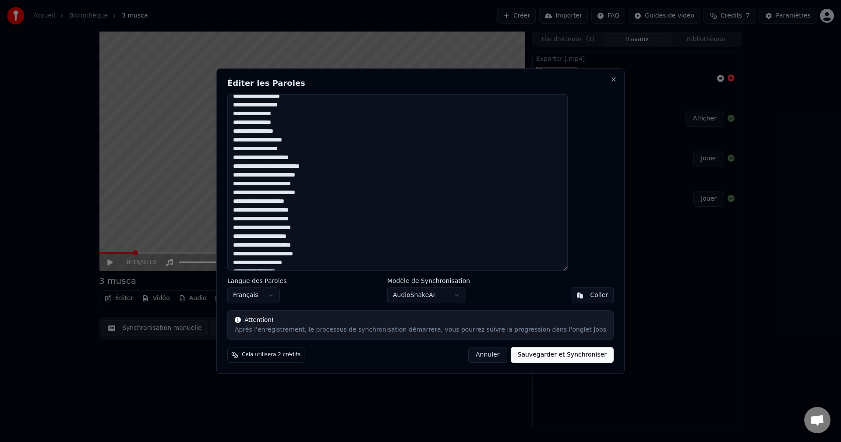
click at [279, 158] on textarea at bounding box center [397, 182] width 340 height 177
drag, startPoint x: 264, startPoint y: 131, endPoint x: 256, endPoint y: 130, distance: 8.9
click at [256, 130] on textarea at bounding box center [397, 182] width 340 height 177
click at [265, 149] on textarea at bounding box center [397, 182] width 340 height 177
drag, startPoint x: 303, startPoint y: 158, endPoint x: 296, endPoint y: 157, distance: 6.1
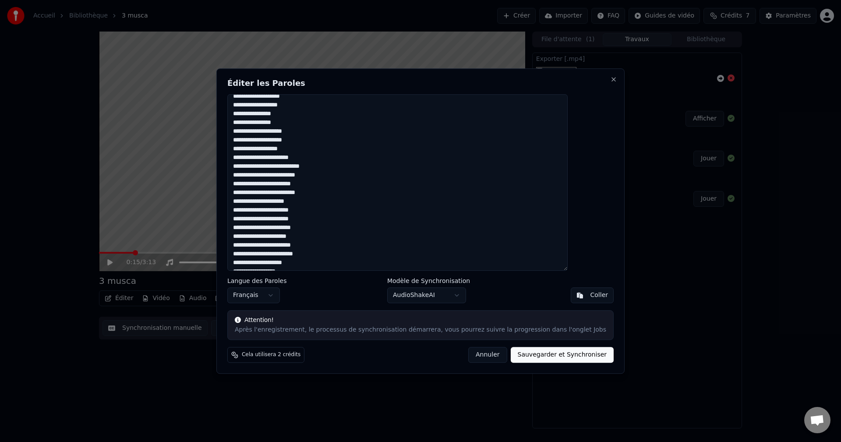
click at [296, 157] on textarea at bounding box center [397, 182] width 340 height 177
click at [288, 233] on textarea at bounding box center [397, 182] width 340 height 177
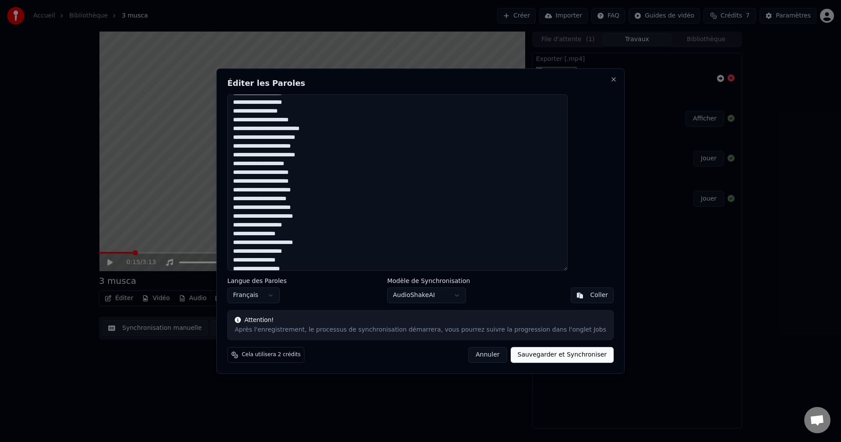
drag, startPoint x: 290, startPoint y: 120, endPoint x: 267, endPoint y: 122, distance: 23.3
click at [267, 122] on textarea at bounding box center [397, 182] width 340 height 177
type textarea "**********"
click at [535, 354] on button "Sauvegarder et Synchroniser" at bounding box center [562, 355] width 103 height 16
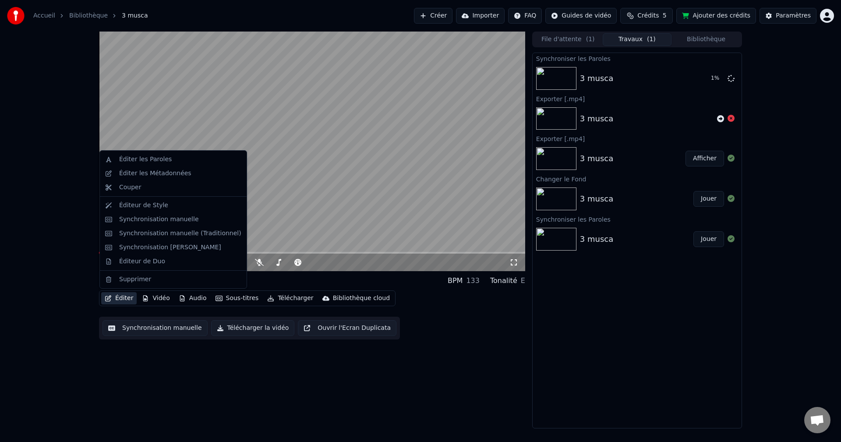
click at [119, 299] on button "Éditer" at bounding box center [118, 298] width 35 height 12
click at [52, 255] on div "0:15 / 3:13 3 musca BPM 133 Tonalité E Éditer Vidéo Audio Sous-titres Télécharg…" at bounding box center [420, 230] width 841 height 397
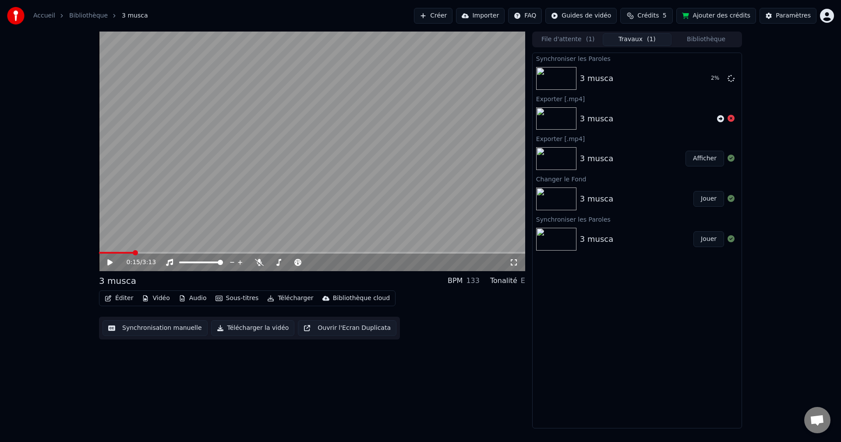
click at [101, 280] on div "3 musca" at bounding box center [117, 281] width 37 height 12
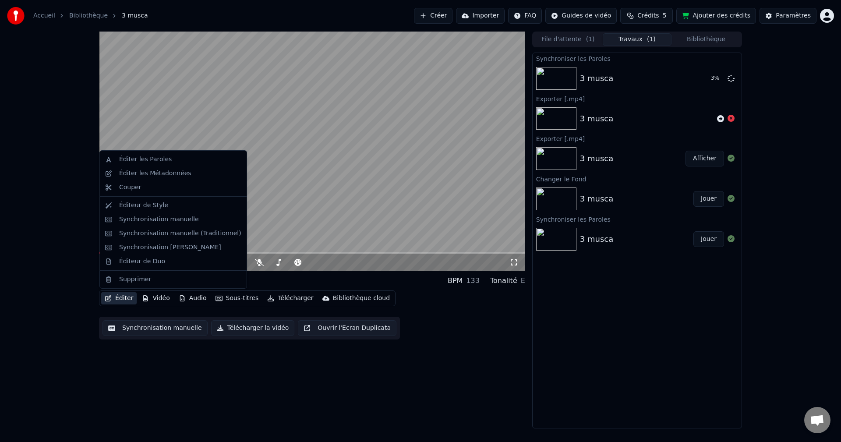
click at [123, 301] on button "Éditer" at bounding box center [118, 298] width 35 height 12
click at [144, 158] on div "Éditer les Paroles" at bounding box center [145, 159] width 53 height 9
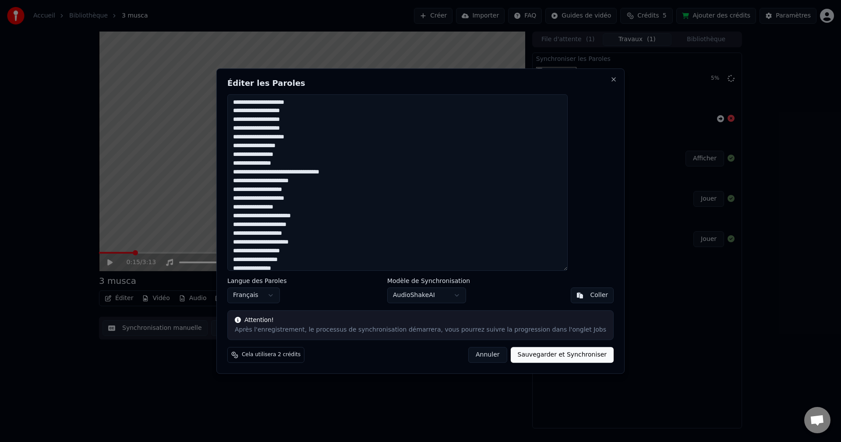
click at [483, 356] on button "Annuler" at bounding box center [487, 355] width 39 height 16
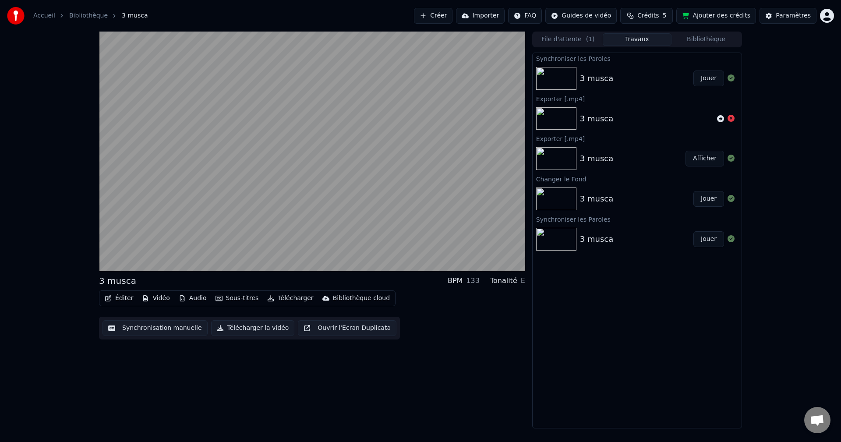
click at [121, 294] on button "Éditer" at bounding box center [118, 298] width 35 height 12
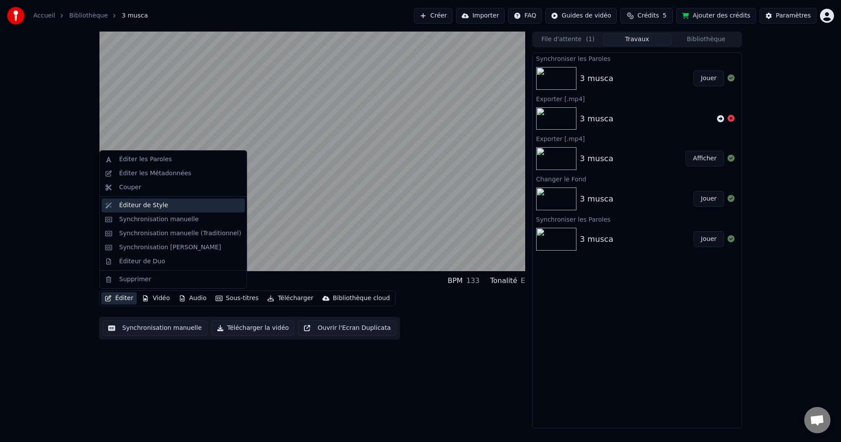
click at [157, 205] on div "Éditeur de Style" at bounding box center [143, 205] width 49 height 9
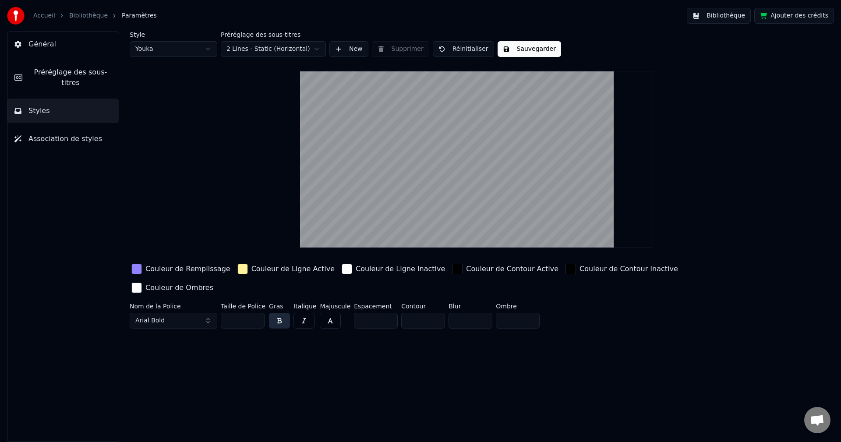
click at [462, 125] on video at bounding box center [476, 159] width 352 height 177
click at [59, 127] on button "Association de styles" at bounding box center [62, 139] width 111 height 25
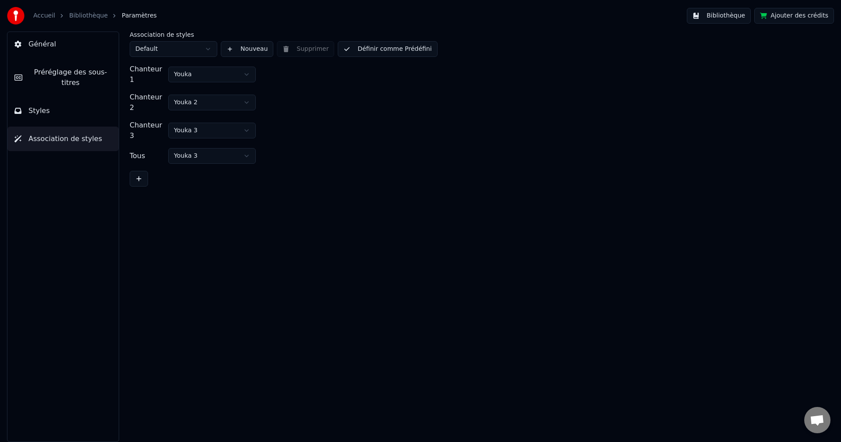
click at [75, 100] on button "Styles" at bounding box center [62, 111] width 111 height 25
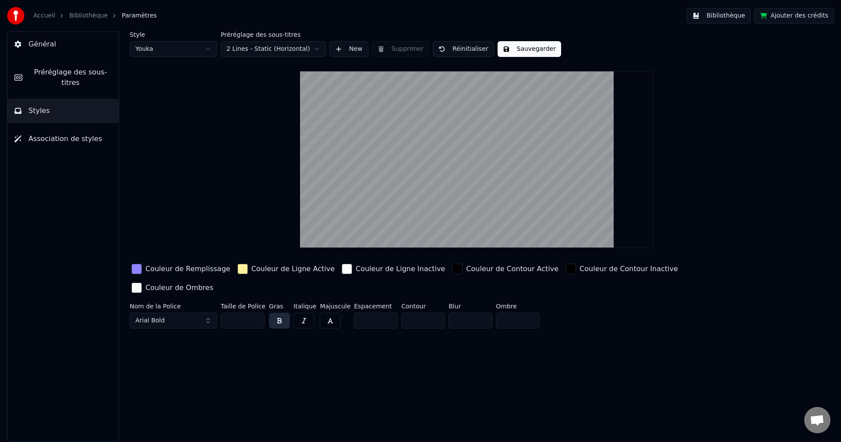
click at [90, 76] on span "Préréglage des sous-titres" at bounding box center [70, 77] width 82 height 21
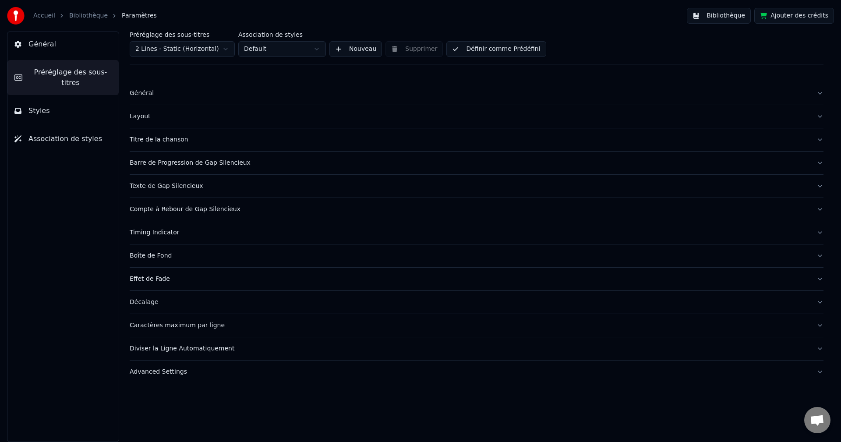
click at [170, 92] on div "Général" at bounding box center [470, 93] width 680 height 9
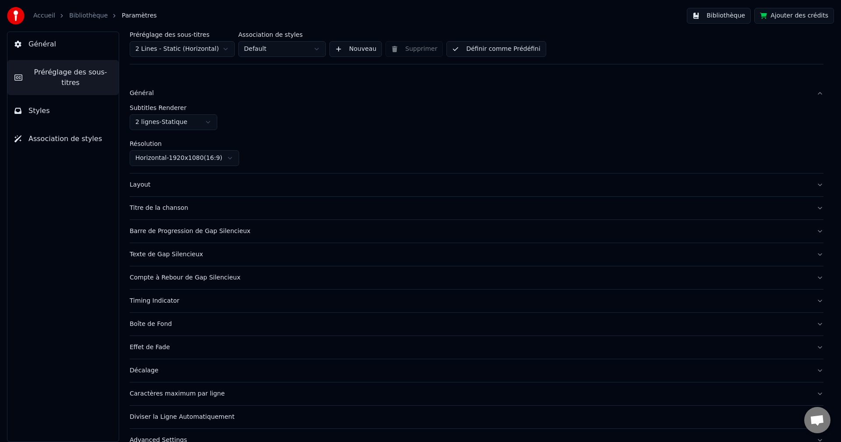
click at [152, 87] on button "Général" at bounding box center [477, 93] width 694 height 23
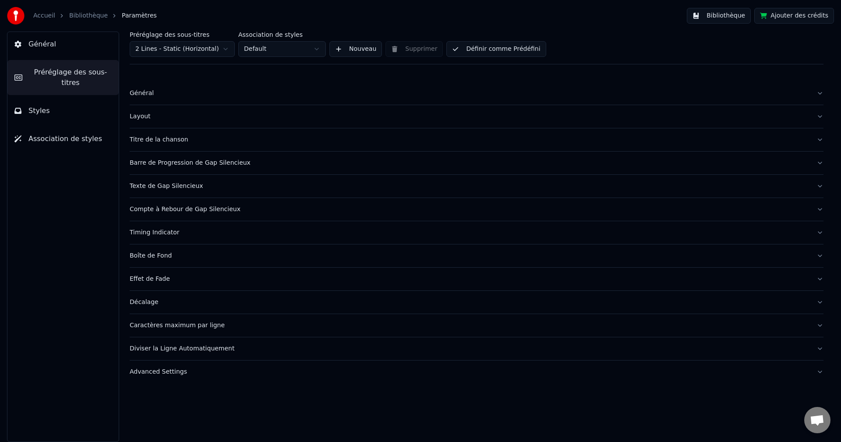
click at [158, 139] on div "Titre de la chanson" at bounding box center [470, 139] width 680 height 9
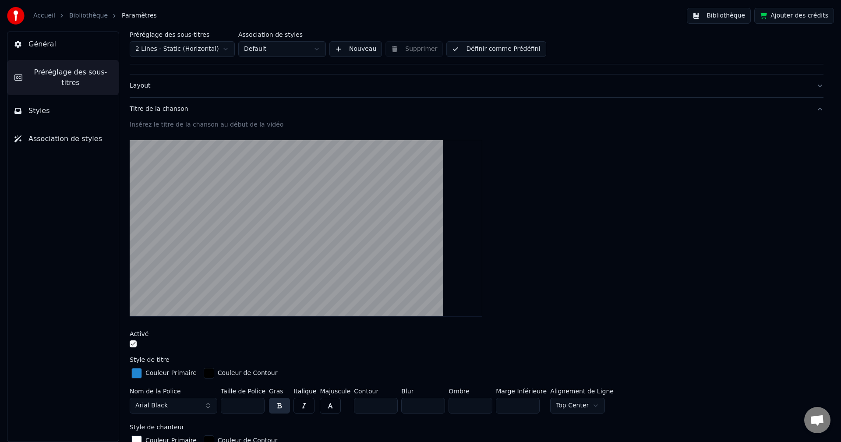
scroll to position [32, 0]
click at [150, 371] on div "Couleur Primaire" at bounding box center [170, 372] width 51 height 9
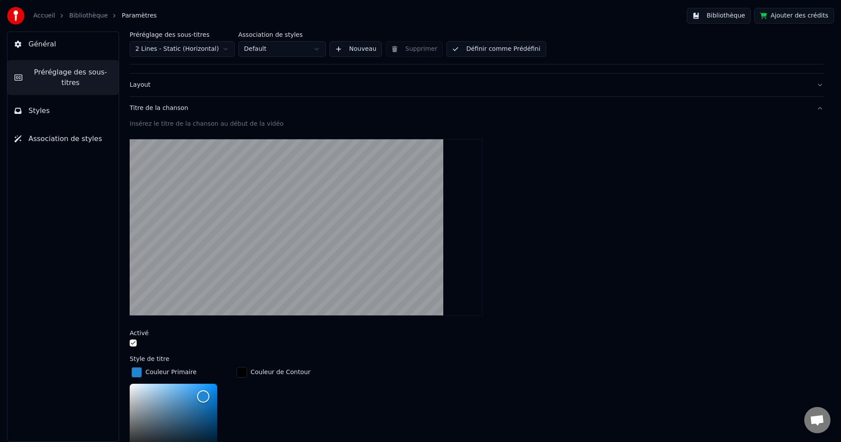
click at [42, 15] on link "Accueil" at bounding box center [44, 15] width 22 height 9
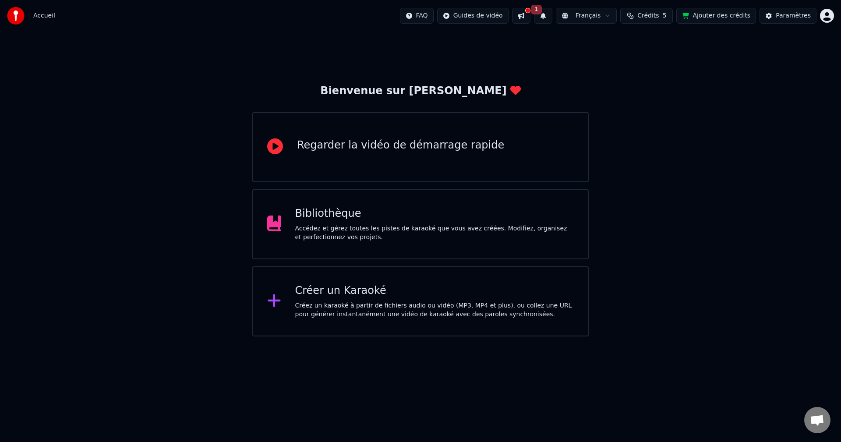
click at [417, 208] on div "Bibliothèque" at bounding box center [434, 214] width 279 height 14
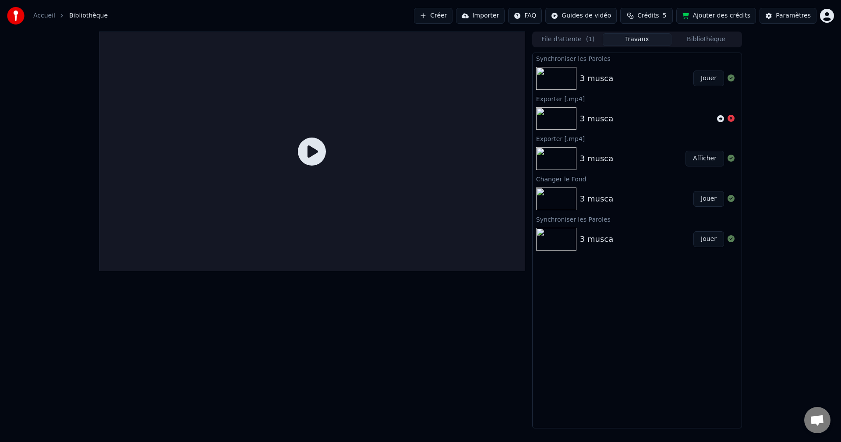
click at [606, 81] on div "3 musca" at bounding box center [596, 78] width 33 height 12
click at [706, 80] on button "Jouer" at bounding box center [708, 78] width 31 height 16
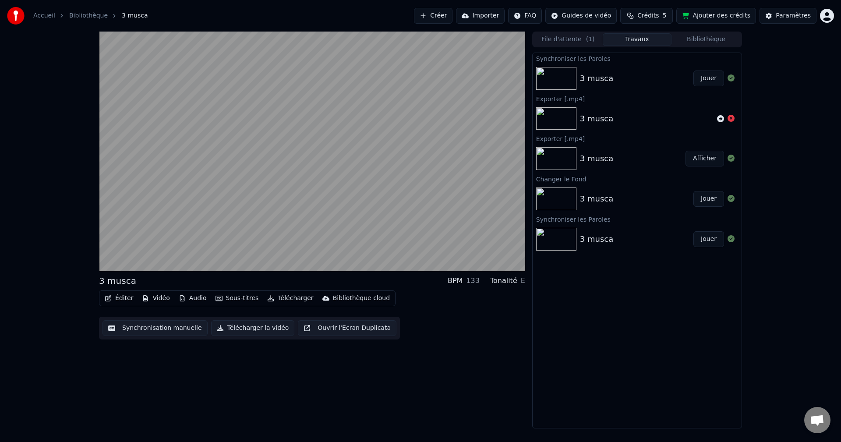
click at [597, 81] on div "3 musca" at bounding box center [596, 78] width 33 height 12
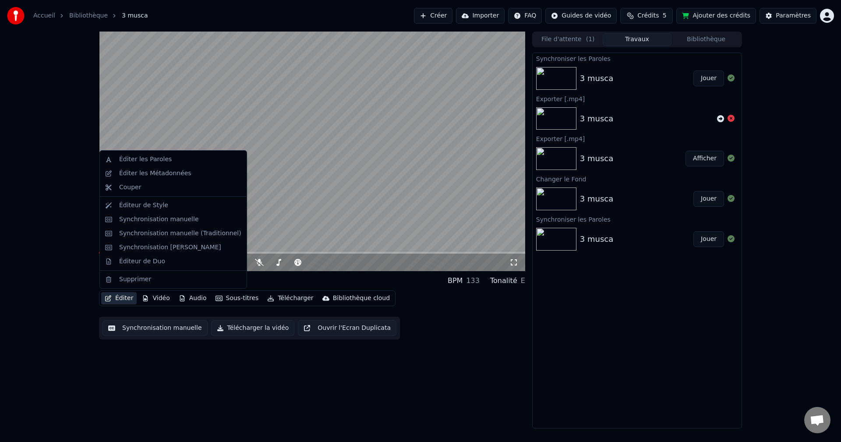
click at [126, 296] on button "Éditer" at bounding box center [118, 298] width 35 height 12
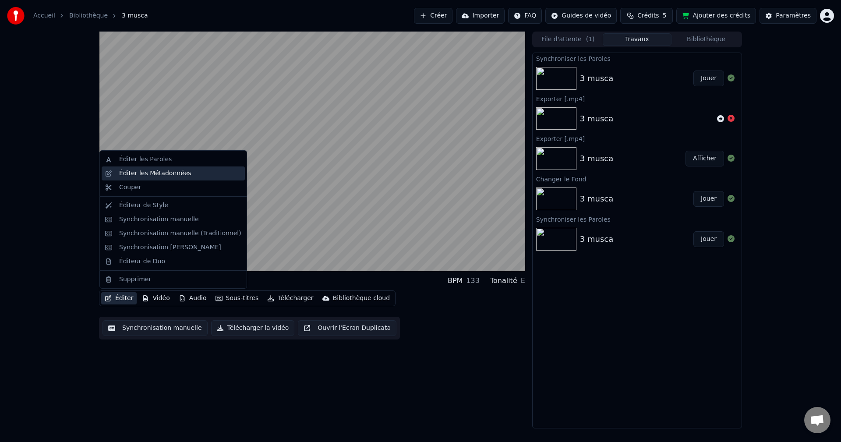
click at [177, 170] on div "Éditer les Métadonnées" at bounding box center [155, 173] width 72 height 9
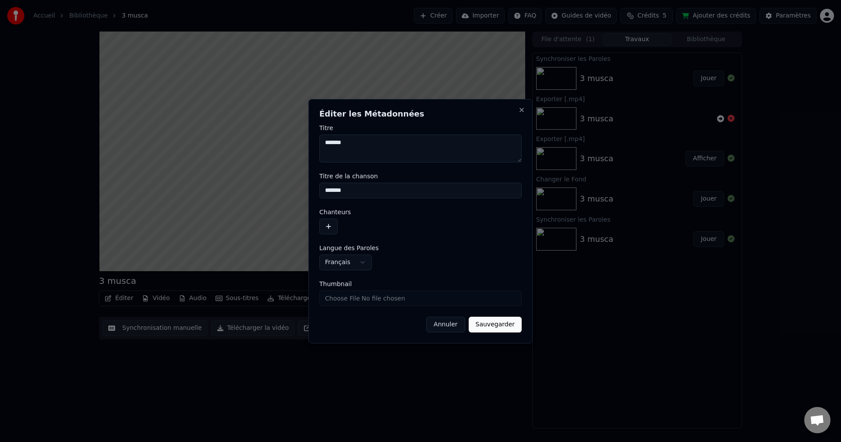
drag, startPoint x: 362, startPoint y: 147, endPoint x: 331, endPoint y: 144, distance: 31.2
click at [331, 144] on textarea "*******" at bounding box center [420, 148] width 202 height 28
type textarea "**********"
drag, startPoint x: 363, startPoint y: 191, endPoint x: 324, endPoint y: 192, distance: 39.0
click at [324, 192] on input "*******" at bounding box center [420, 191] width 202 height 16
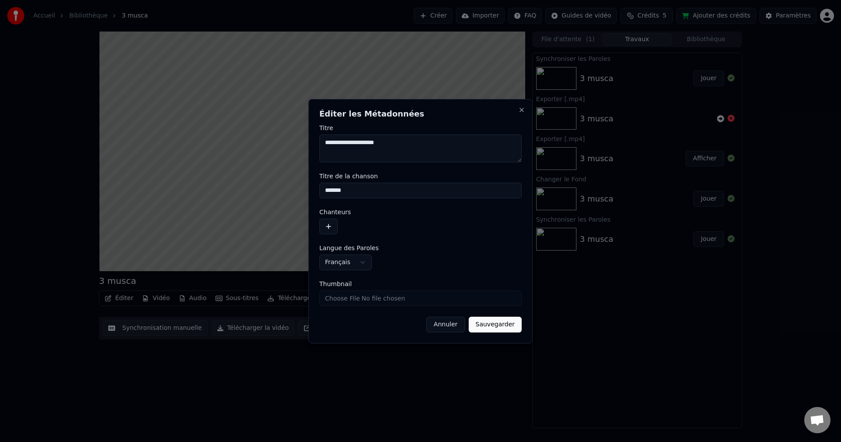
drag, startPoint x: 417, startPoint y: 148, endPoint x: 324, endPoint y: 143, distance: 92.9
click at [324, 143] on textarea "**********" at bounding box center [420, 148] width 202 height 28
drag, startPoint x: 360, startPoint y: 193, endPoint x: 319, endPoint y: 192, distance: 41.2
click at [319, 192] on div "**********" at bounding box center [420, 221] width 224 height 244
paste input "**********"
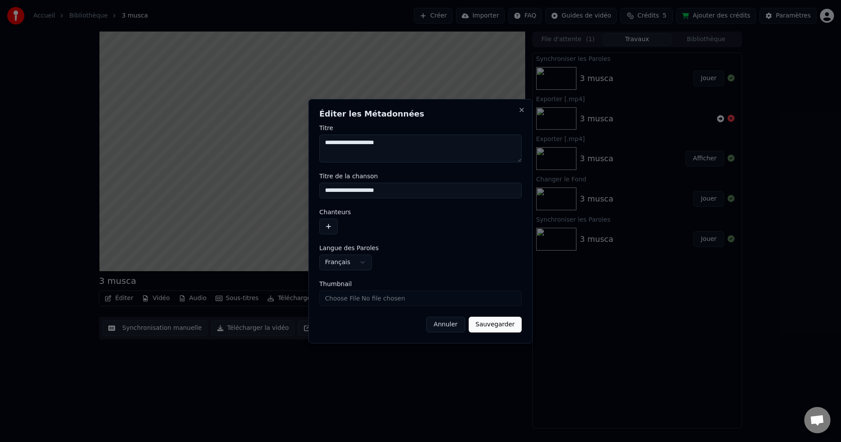
type input "**********"
click at [475, 226] on div at bounding box center [420, 226] width 202 height 16
type textarea "**********"
click at [396, 190] on input "**********" at bounding box center [420, 191] width 202 height 16
type input "**********"
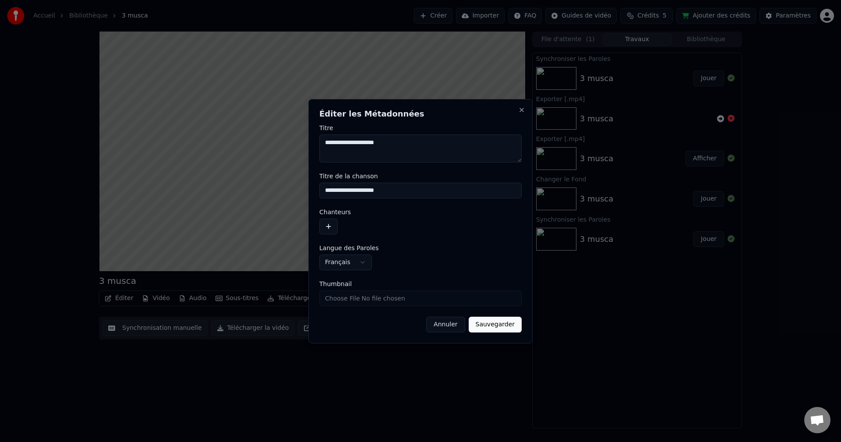
click at [507, 328] on button "Sauvegarder" at bounding box center [494, 325] width 53 height 16
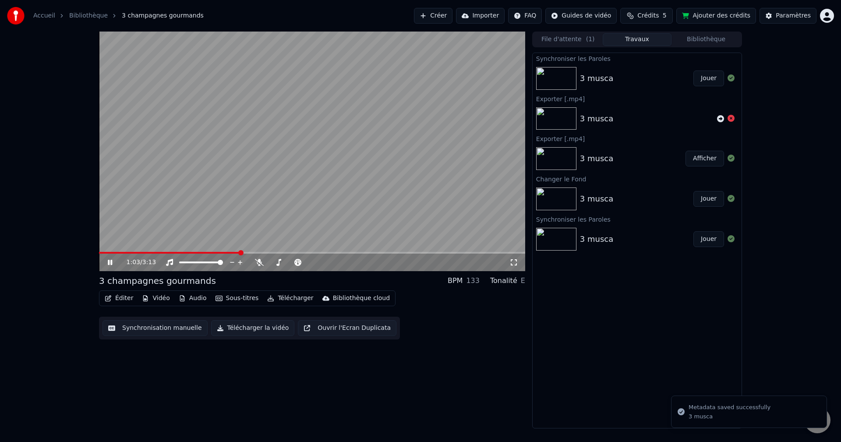
click at [110, 263] on icon at bounding box center [116, 262] width 21 height 7
drag, startPoint x: 118, startPoint y: 250, endPoint x: 83, endPoint y: 253, distance: 35.6
click at [83, 253] on div "1:04 / 3:13 3 champagnes gourmands BPM 133 Tonalité E Éditer Vidéo Audio Sous-t…" at bounding box center [420, 230] width 841 height 397
click at [103, 253] on span at bounding box center [169, 253] width 141 height 2
click at [99, 253] on span at bounding box center [101, 252] width 5 height 5
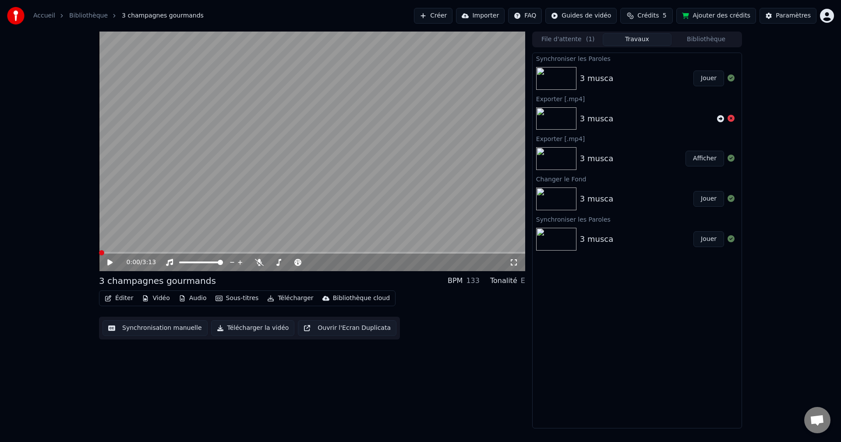
click at [114, 263] on icon at bounding box center [116, 262] width 21 height 7
click at [251, 327] on button "Télécharger la vidéo" at bounding box center [253, 328] width 84 height 16
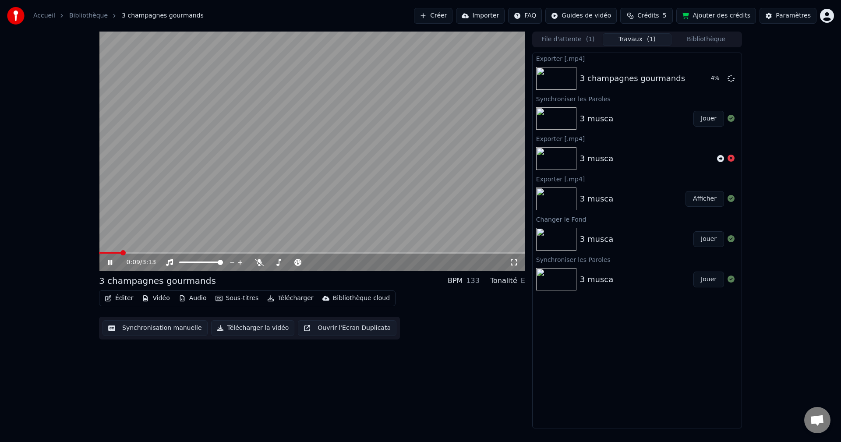
click at [108, 262] on icon at bounding box center [110, 262] width 4 height 5
click at [701, 81] on button "Afficher" at bounding box center [704, 78] width 39 height 16
